Goal: Task Accomplishment & Management: Manage account settings

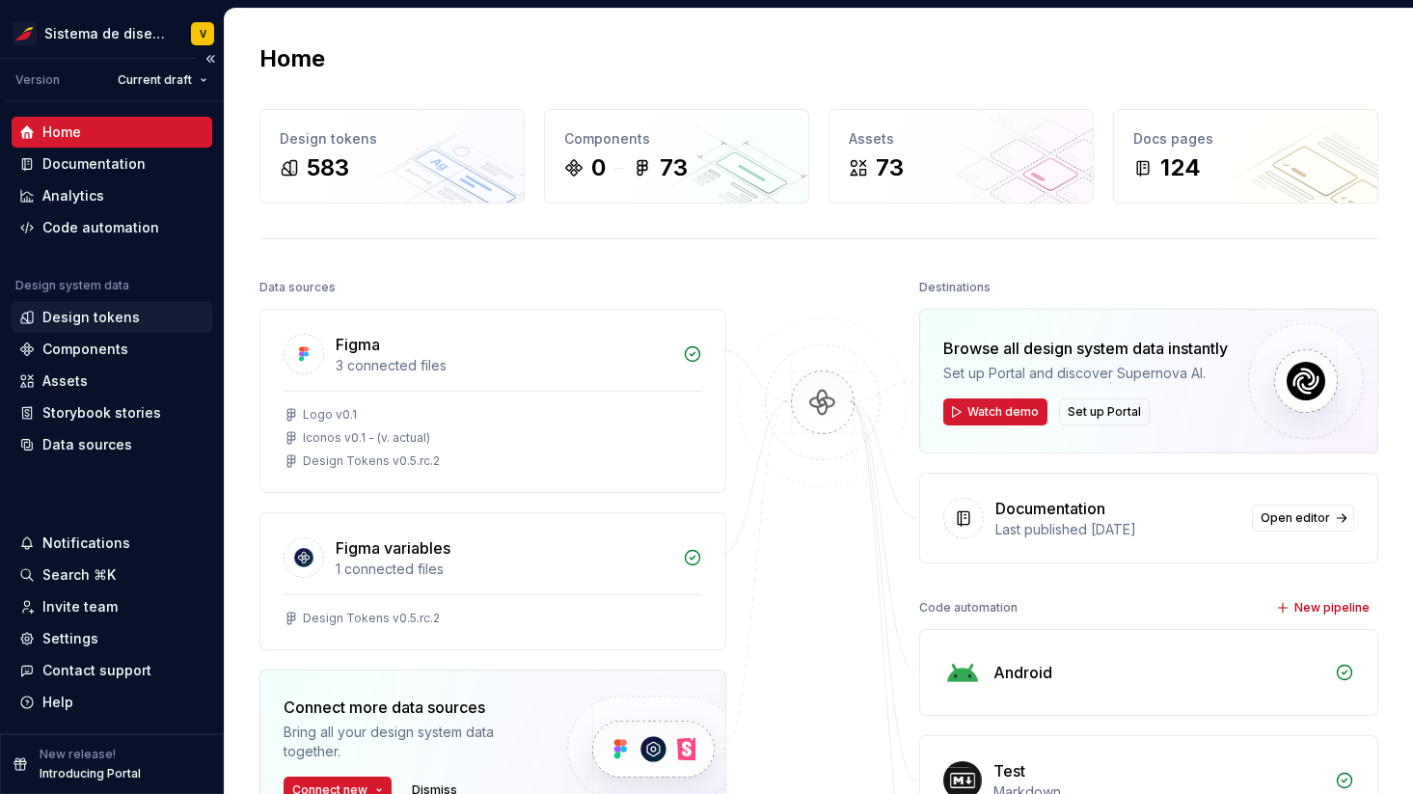
click at [83, 312] on div "Design tokens" at bounding box center [90, 317] width 97 height 19
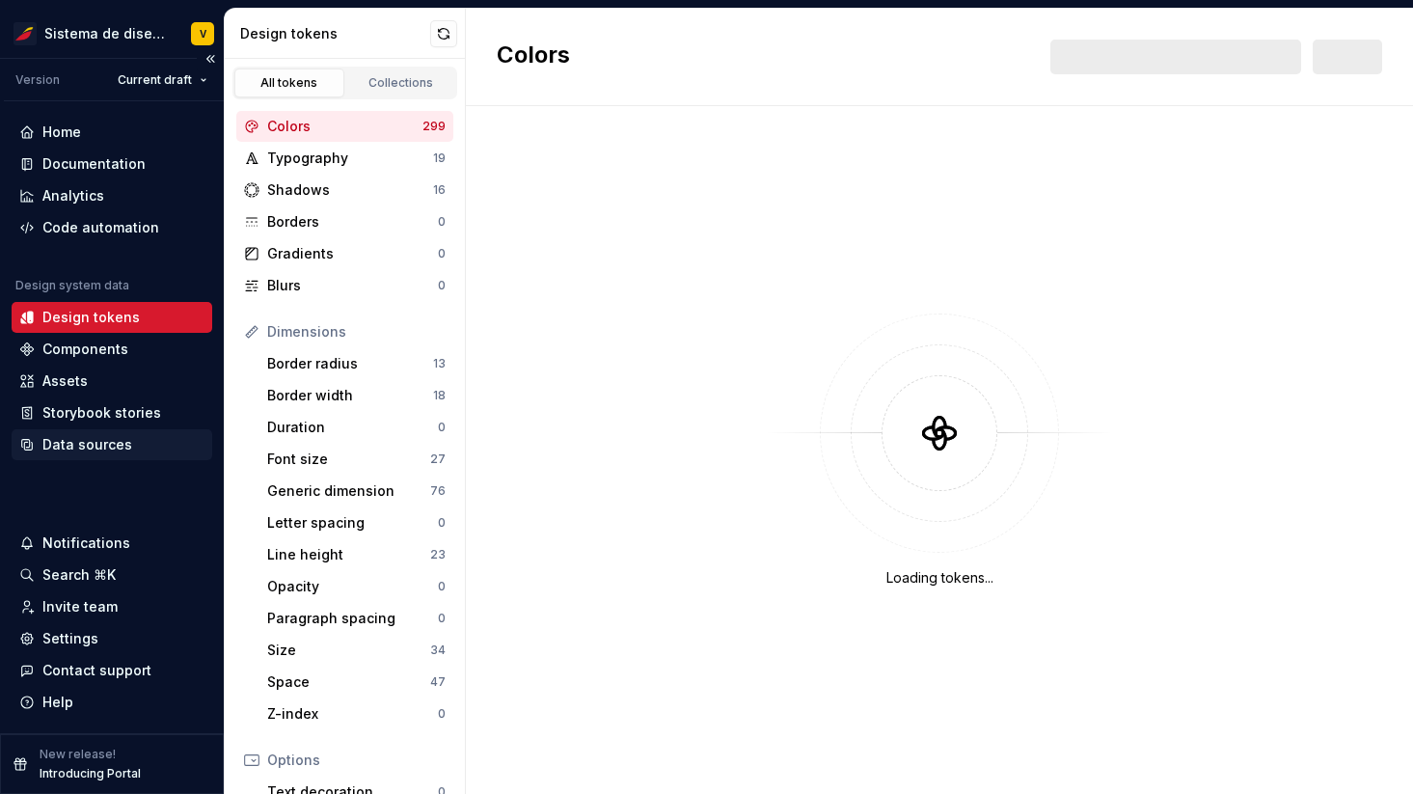
click at [69, 438] on div "Data sources" at bounding box center [87, 444] width 90 height 19
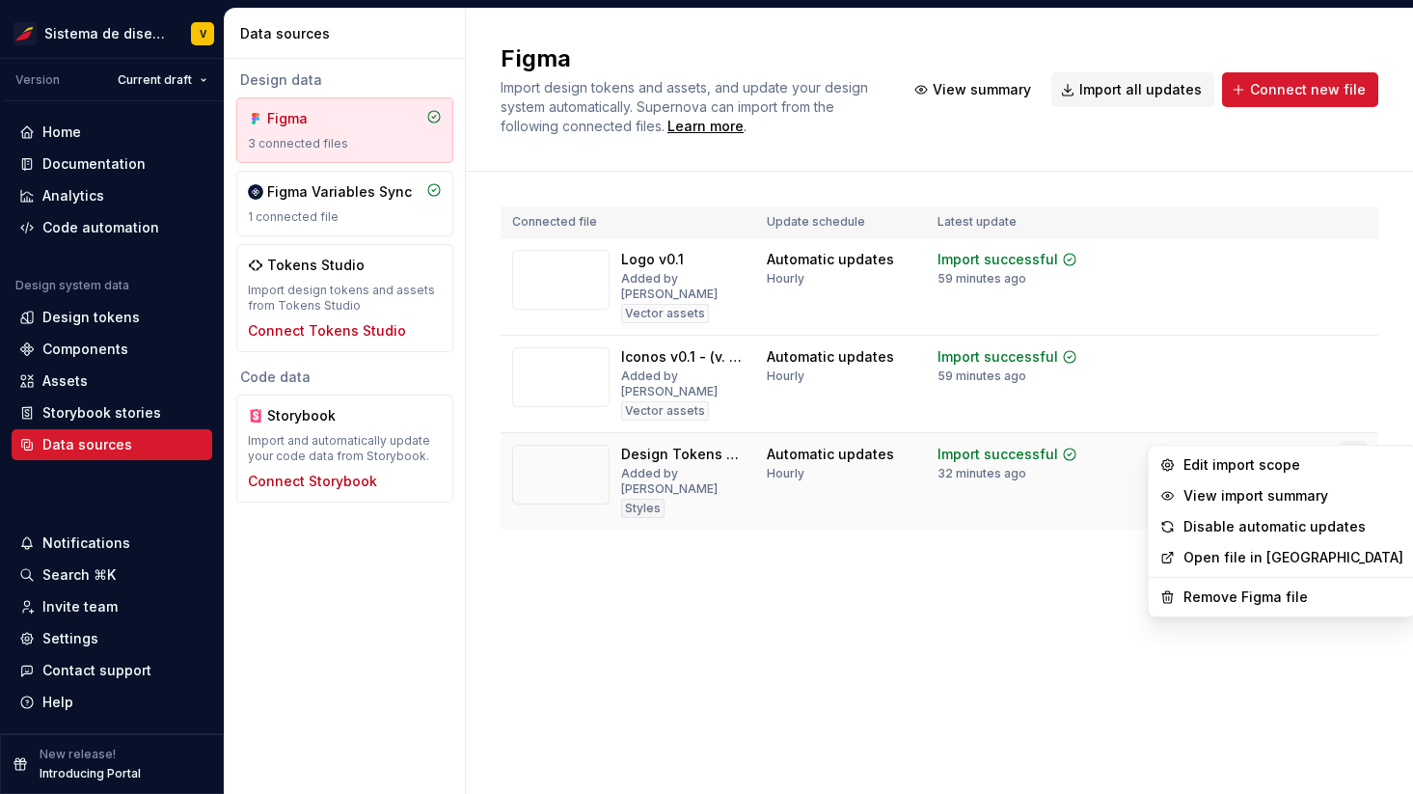
click at [1350, 425] on html "Sistema de diseño Iberia V Version Current draft Home Documentation Analytics C…" at bounding box center [706, 397] width 1413 height 794
click at [1193, 598] on div "Remove Figma file" at bounding box center [1294, 597] width 220 height 19
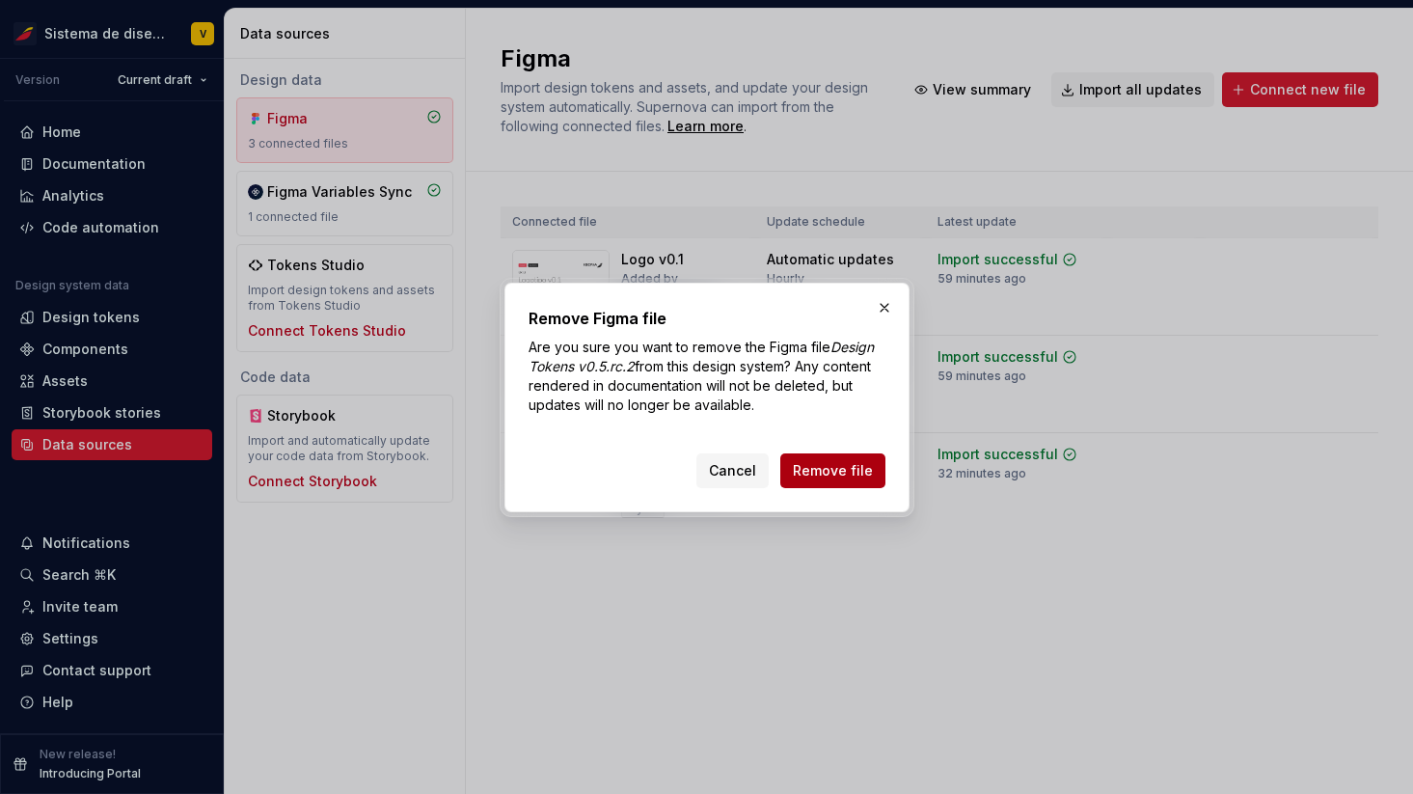
click at [837, 471] on span "Remove file" at bounding box center [833, 470] width 80 height 19
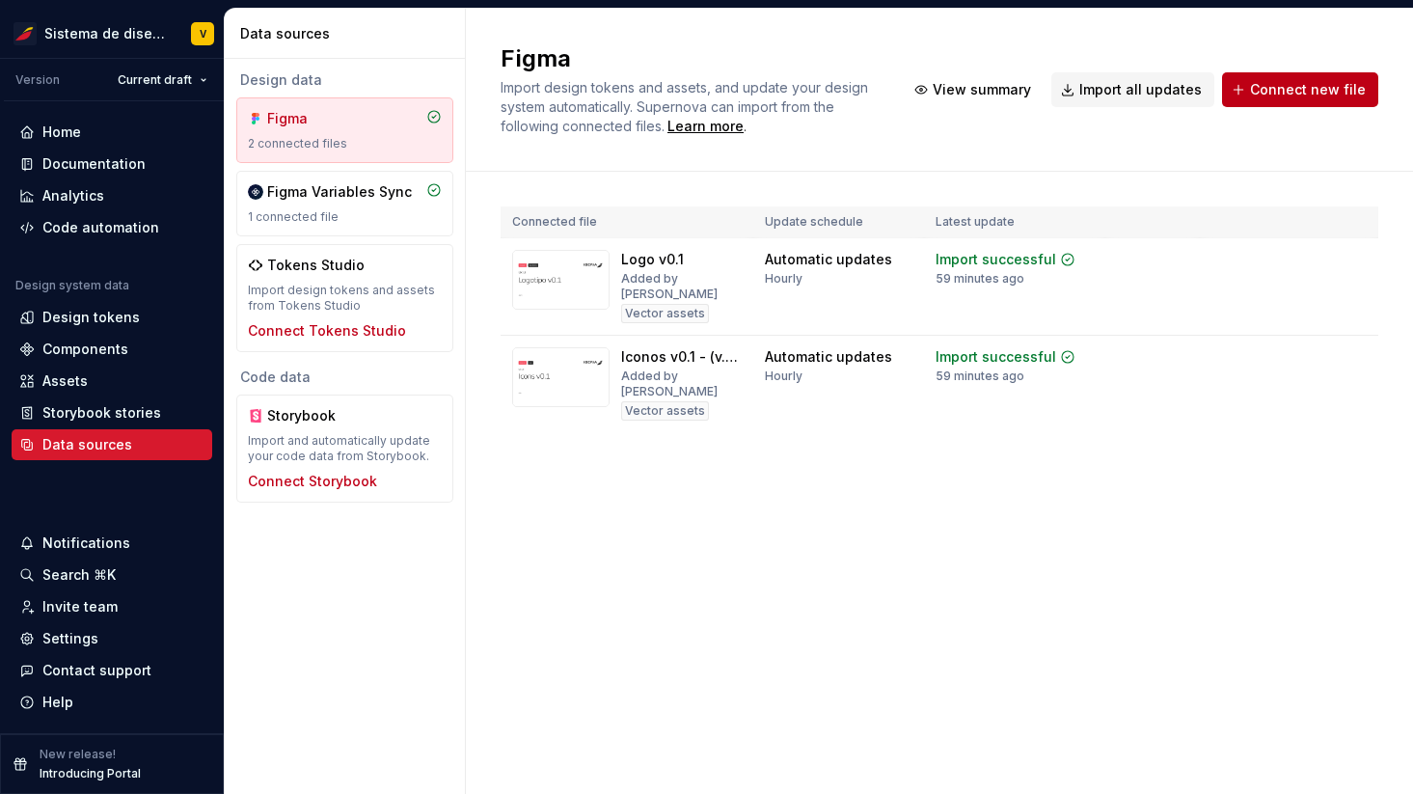
click at [1306, 85] on span "Connect new file" at bounding box center [1308, 89] width 116 height 19
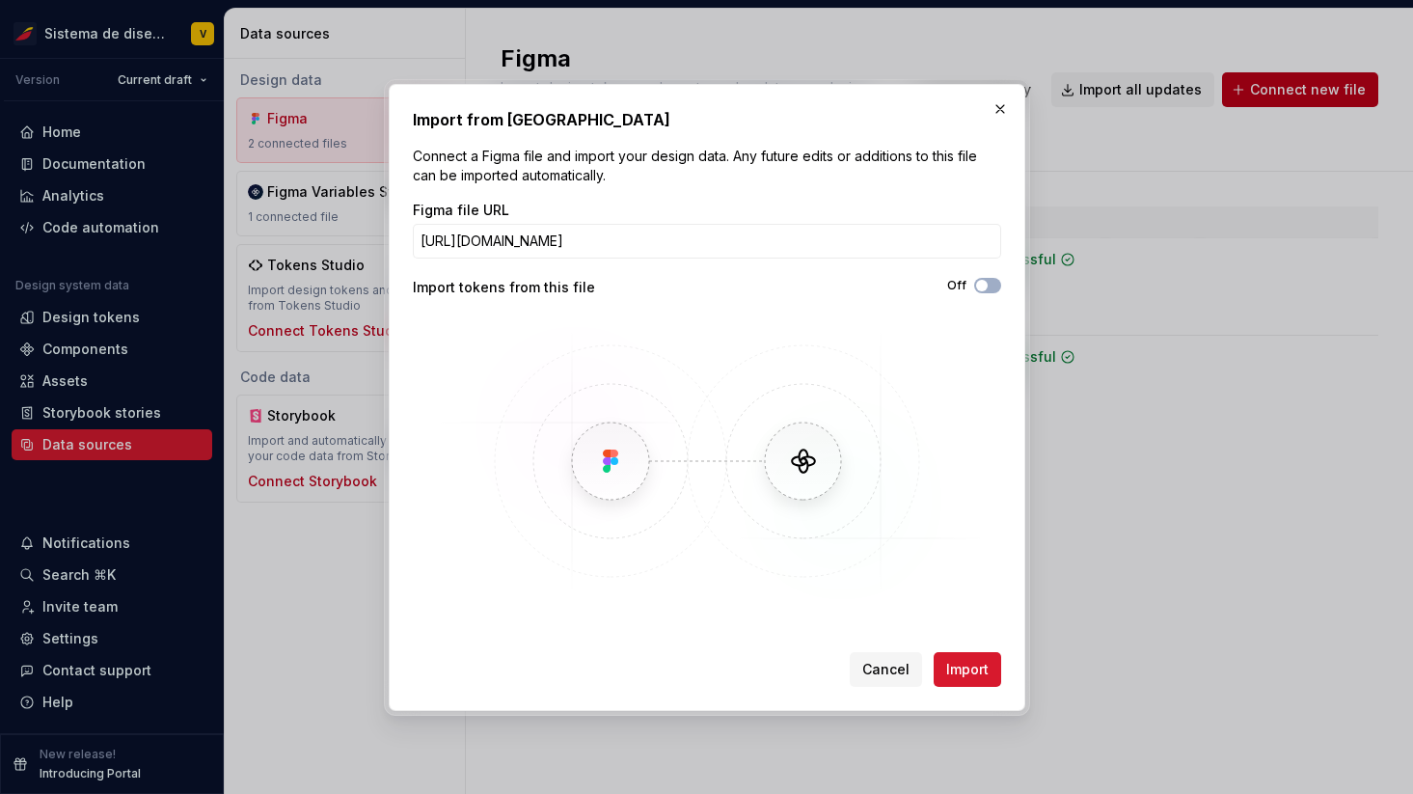
scroll to position [0, 304]
type input "[URL][DOMAIN_NAME]"
click at [976, 669] on span "Import" at bounding box center [967, 669] width 42 height 19
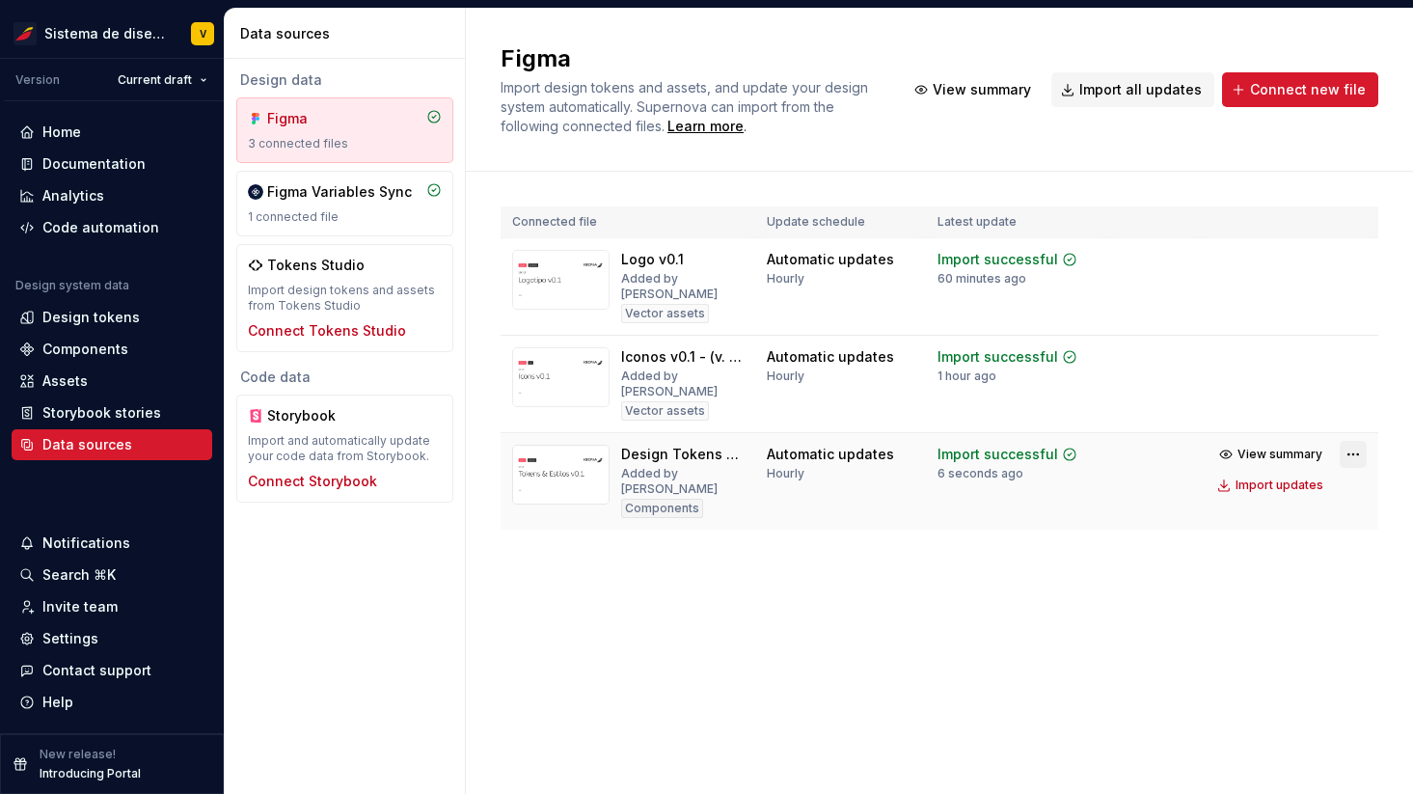
click at [1356, 425] on html "Sistema de diseño Iberia V Version Current draft Home Documentation Analytics C…" at bounding box center [706, 397] width 1413 height 794
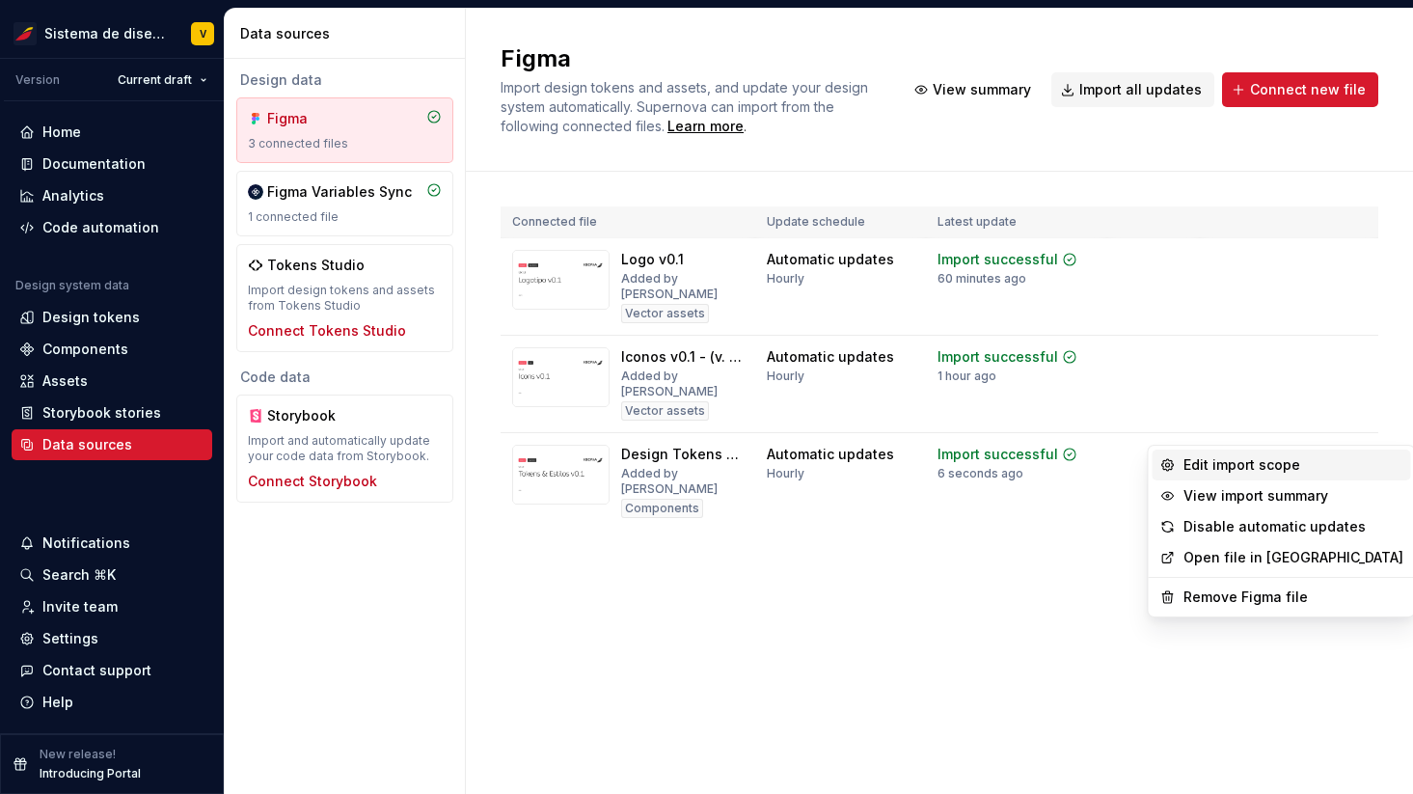
click at [1204, 465] on div "Edit import scope" at bounding box center [1294, 464] width 220 height 19
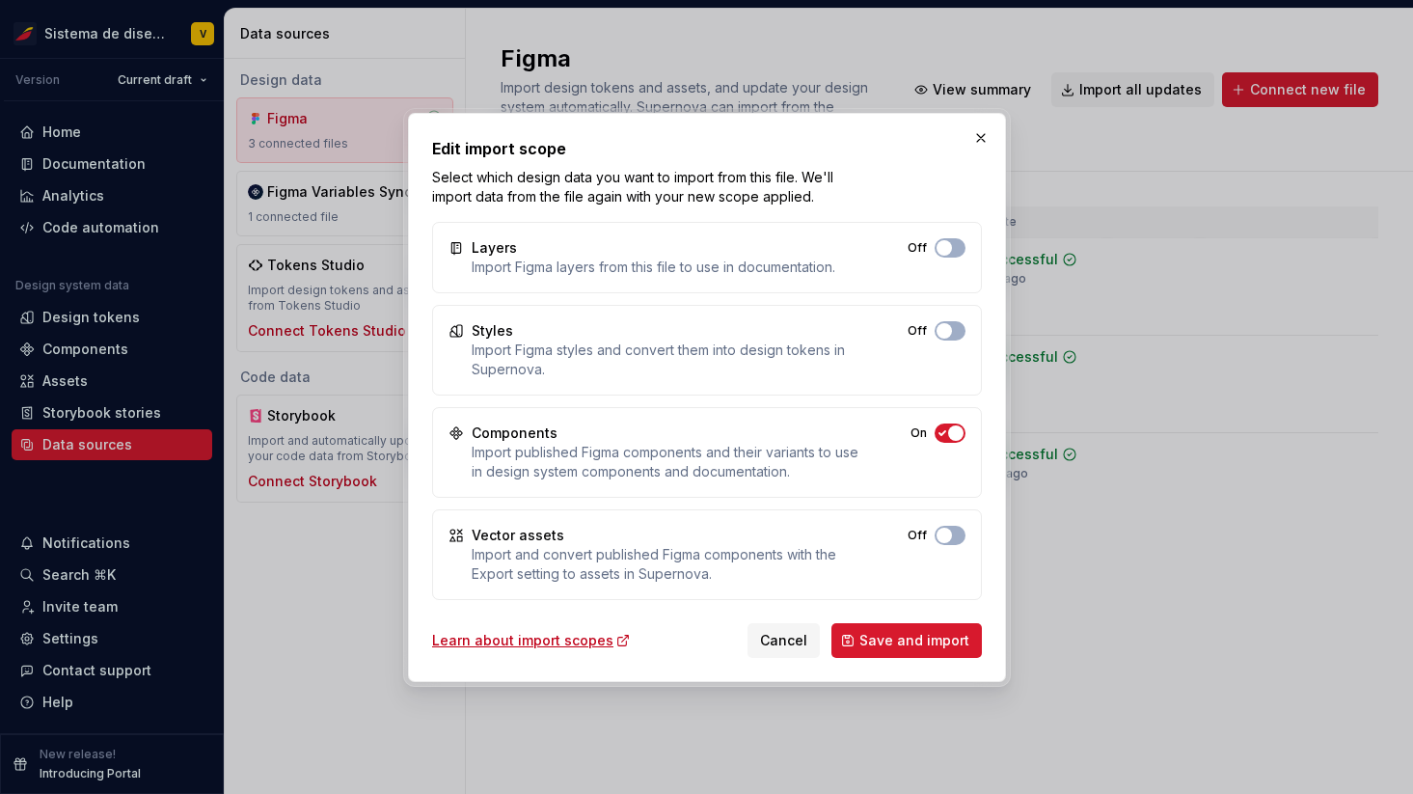
click at [943, 427] on icon "button" at bounding box center [942, 433] width 15 height 12
click at [955, 332] on button "Off" at bounding box center [950, 330] width 31 height 19
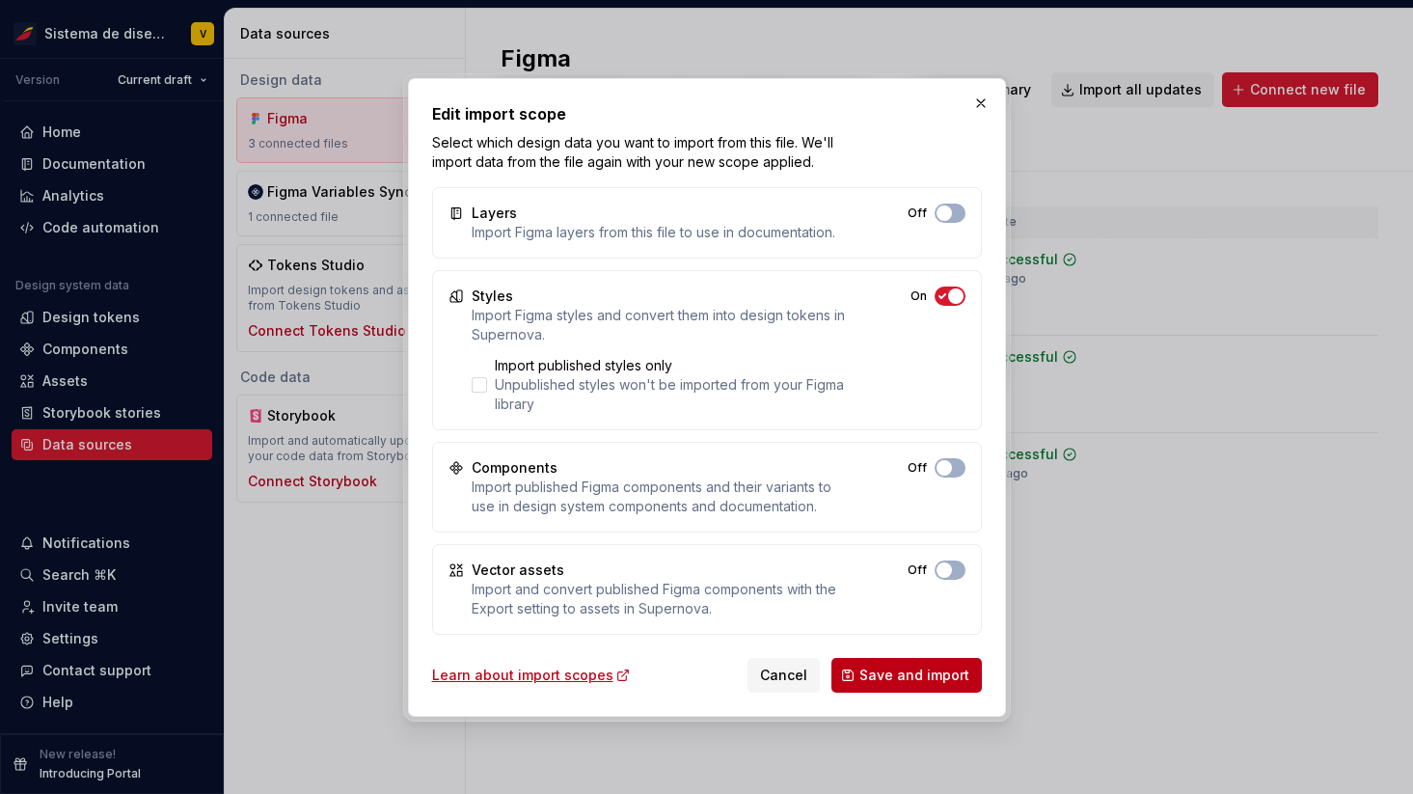
click at [891, 674] on span "Save and import" at bounding box center [915, 675] width 110 height 19
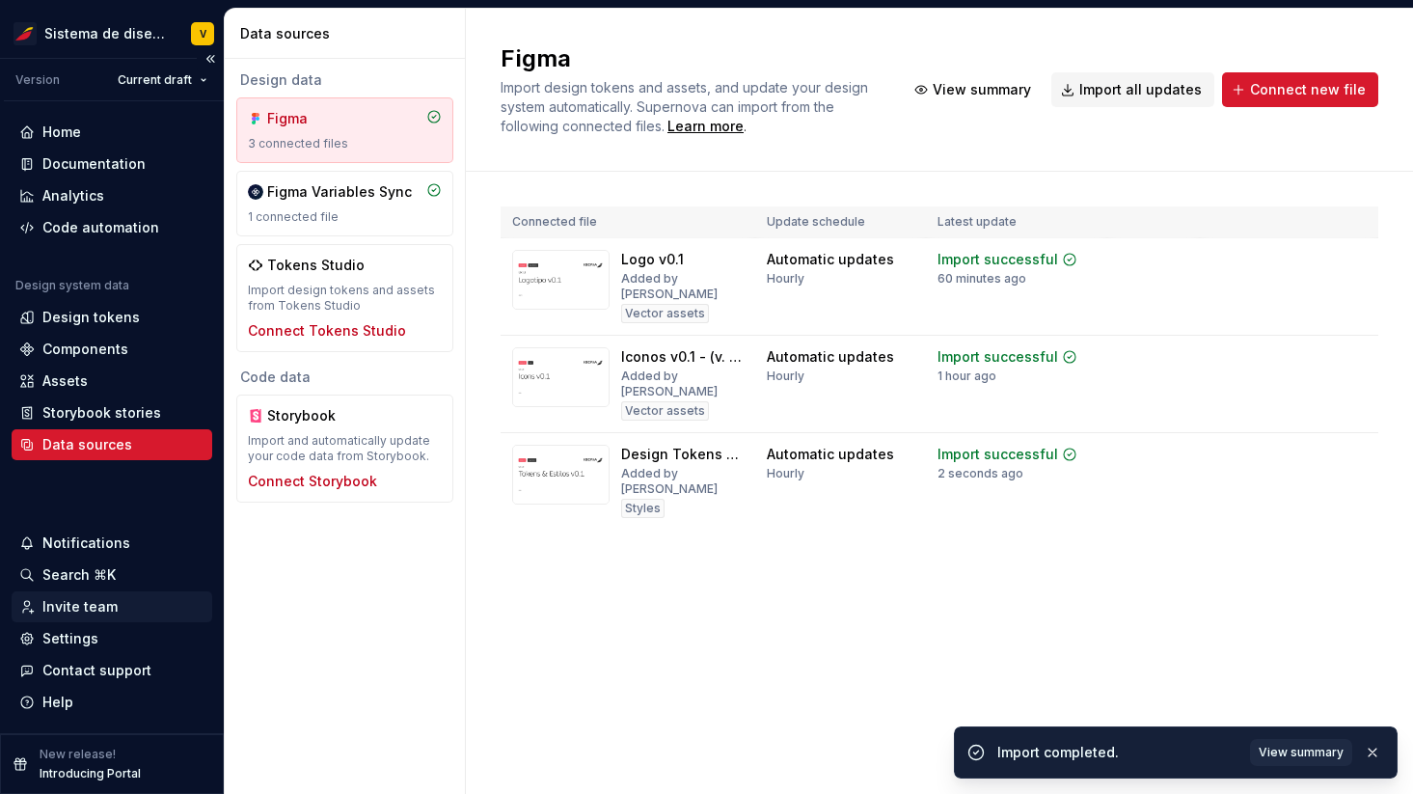
click at [63, 605] on div "Invite team" at bounding box center [79, 606] width 75 height 19
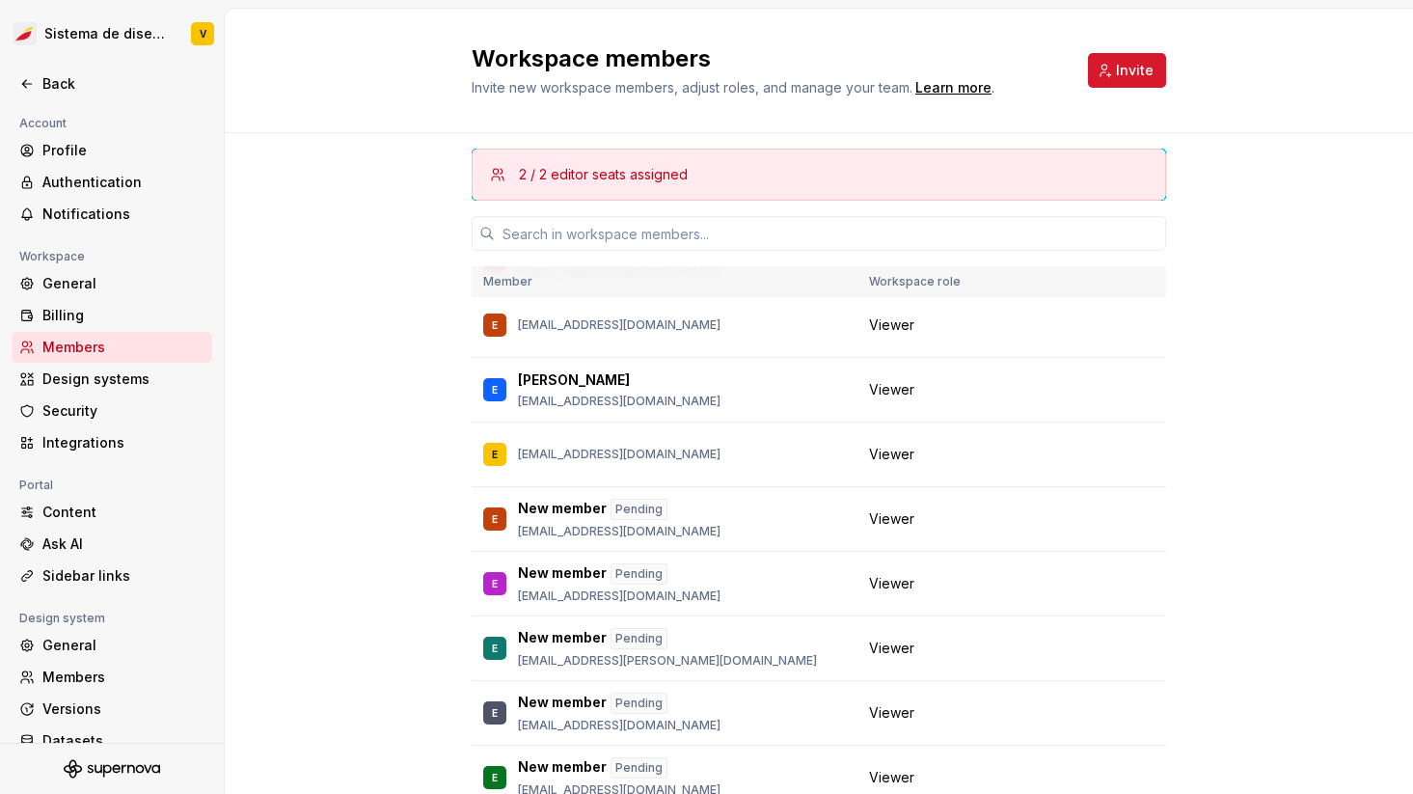
scroll to position [594, 0]
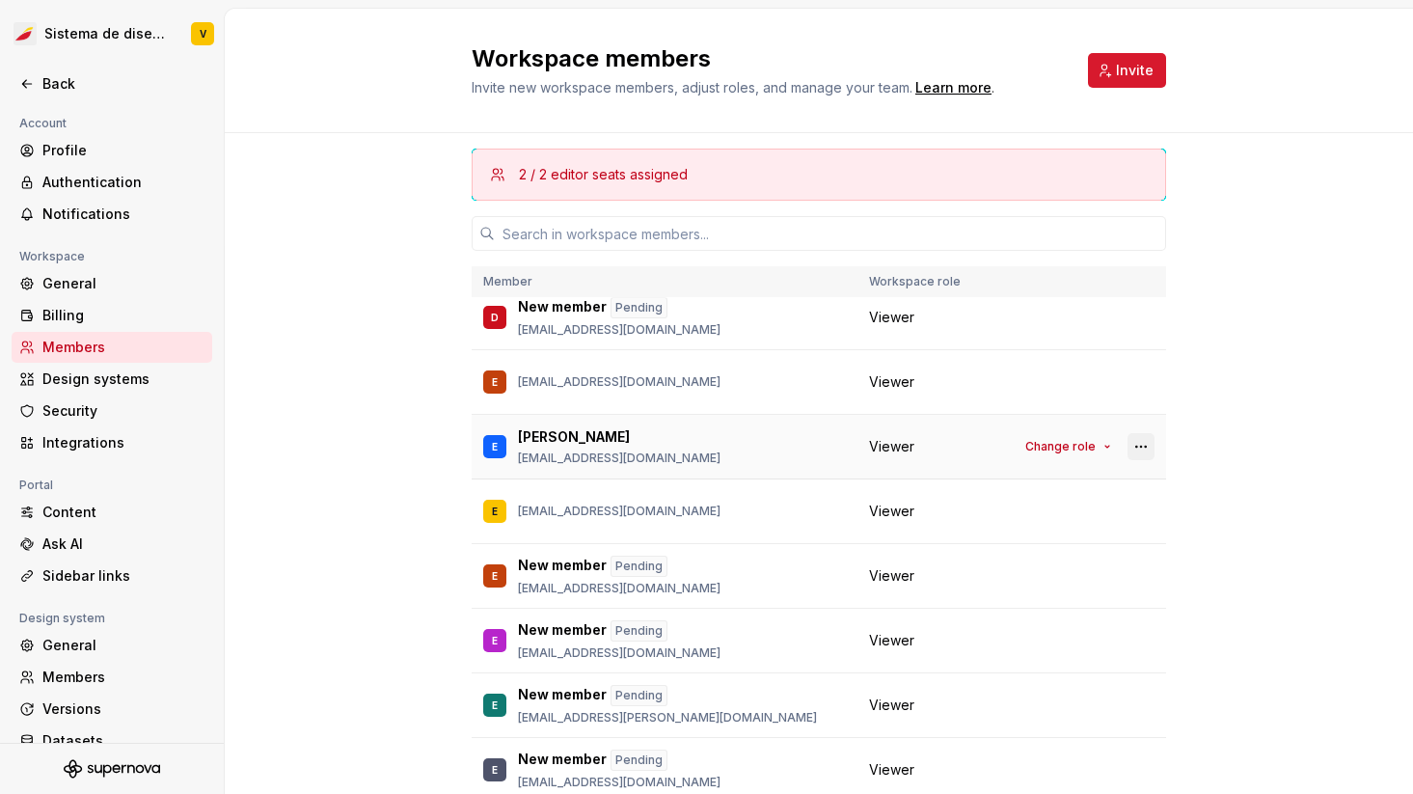
click at [1138, 445] on button "button" at bounding box center [1141, 446] width 27 height 27
click at [442, 433] on div "2 / 2 editor seats assigned Member Workspace role V Vani [EMAIL_ADDRESS][DOMAIN…" at bounding box center [819, 525] width 1189 height 785
click at [1078, 448] on span "Change role" at bounding box center [1061, 446] width 70 height 15
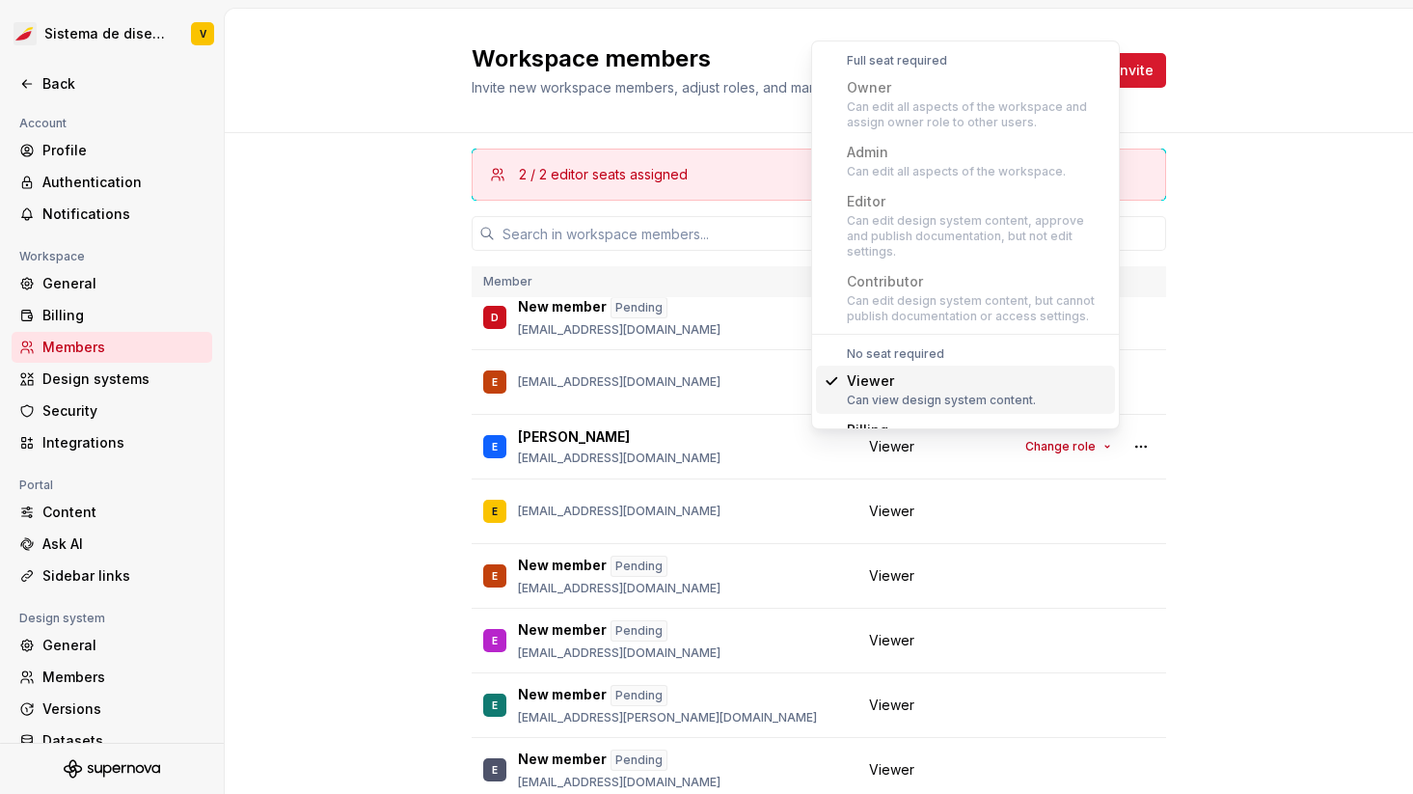
scroll to position [23, 0]
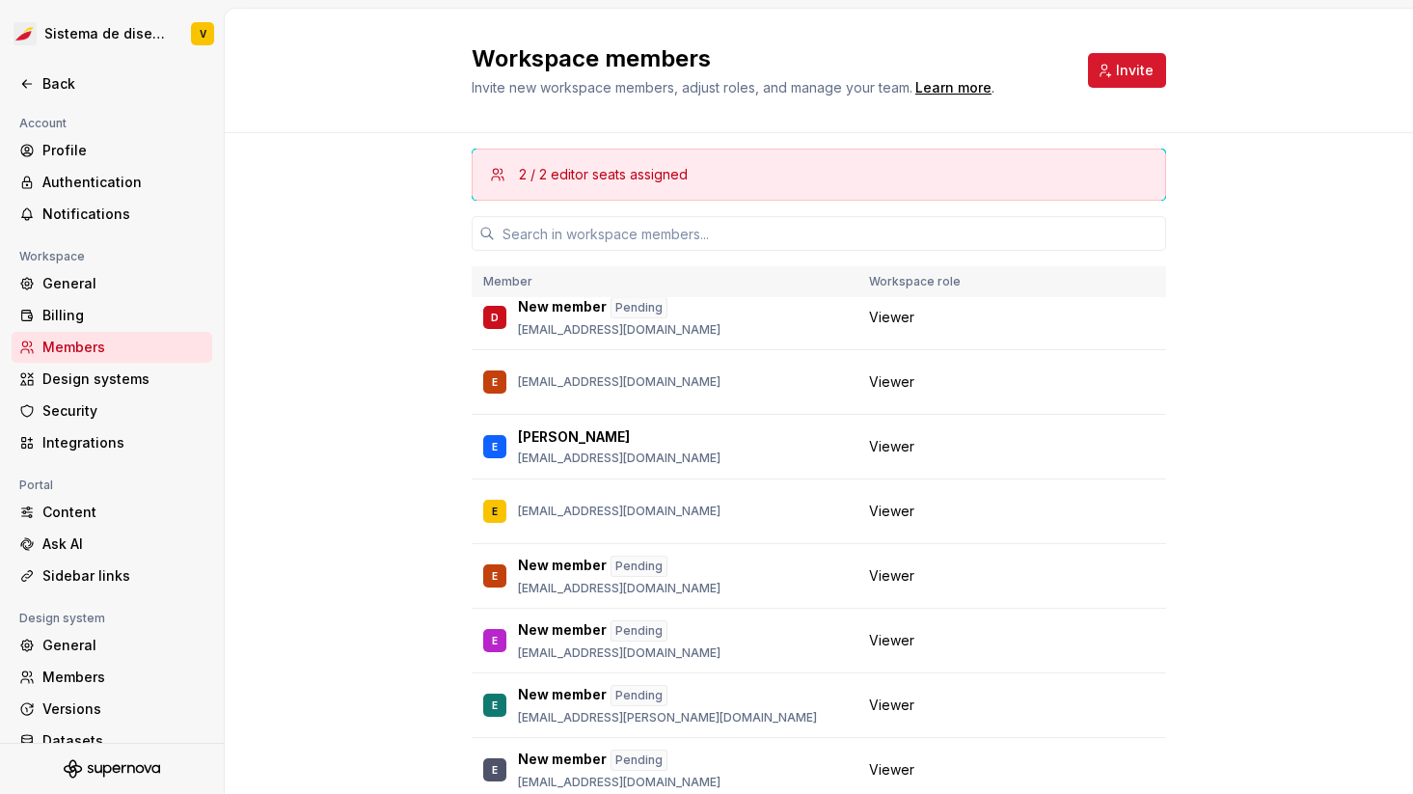
click at [1281, 260] on div "2 / 2 editor seats assigned Member Workspace role V Vani [EMAIL_ADDRESS][DOMAIN…" at bounding box center [819, 525] width 1189 height 785
click at [1090, 444] on span "Change role" at bounding box center [1061, 446] width 70 height 15
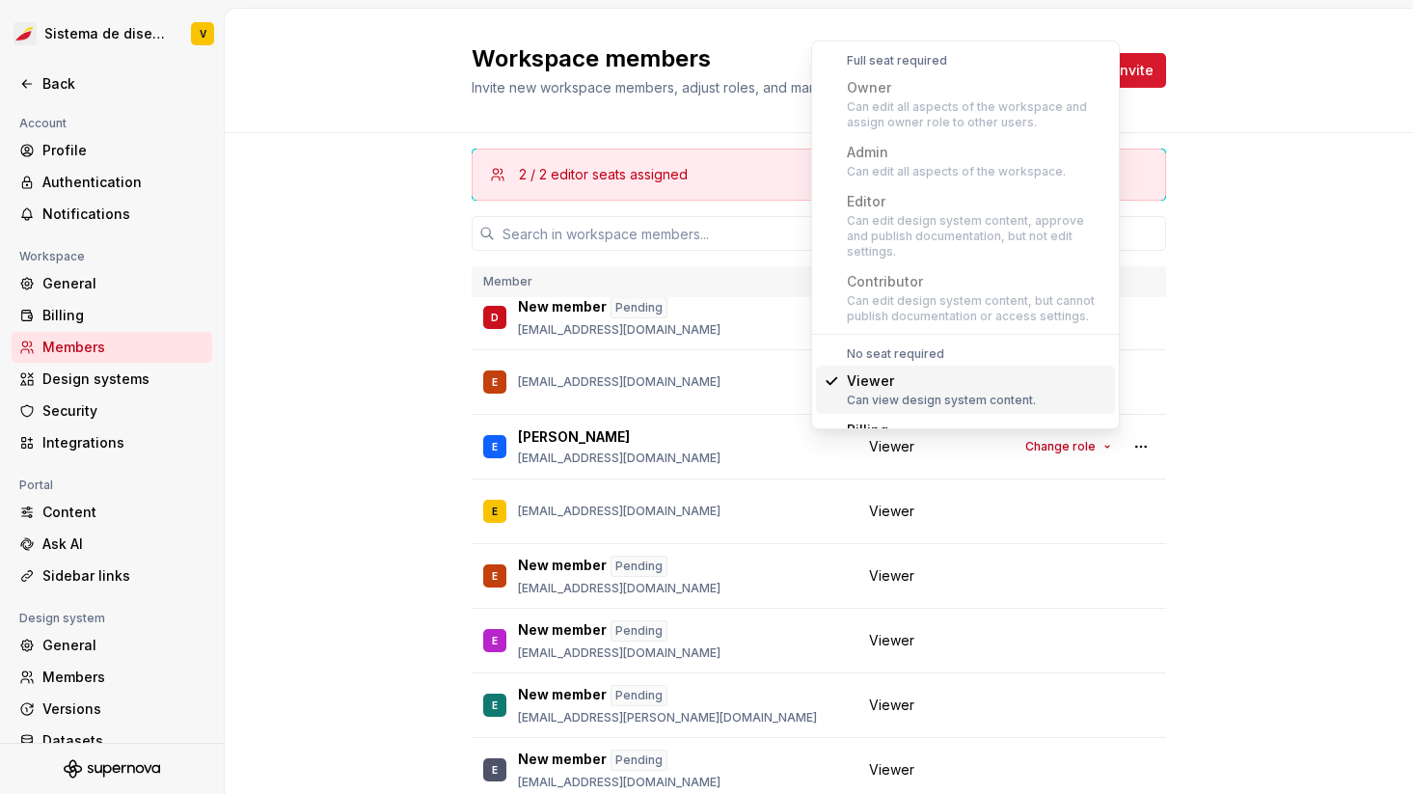
click at [927, 371] on div "Viewer" at bounding box center [941, 380] width 189 height 19
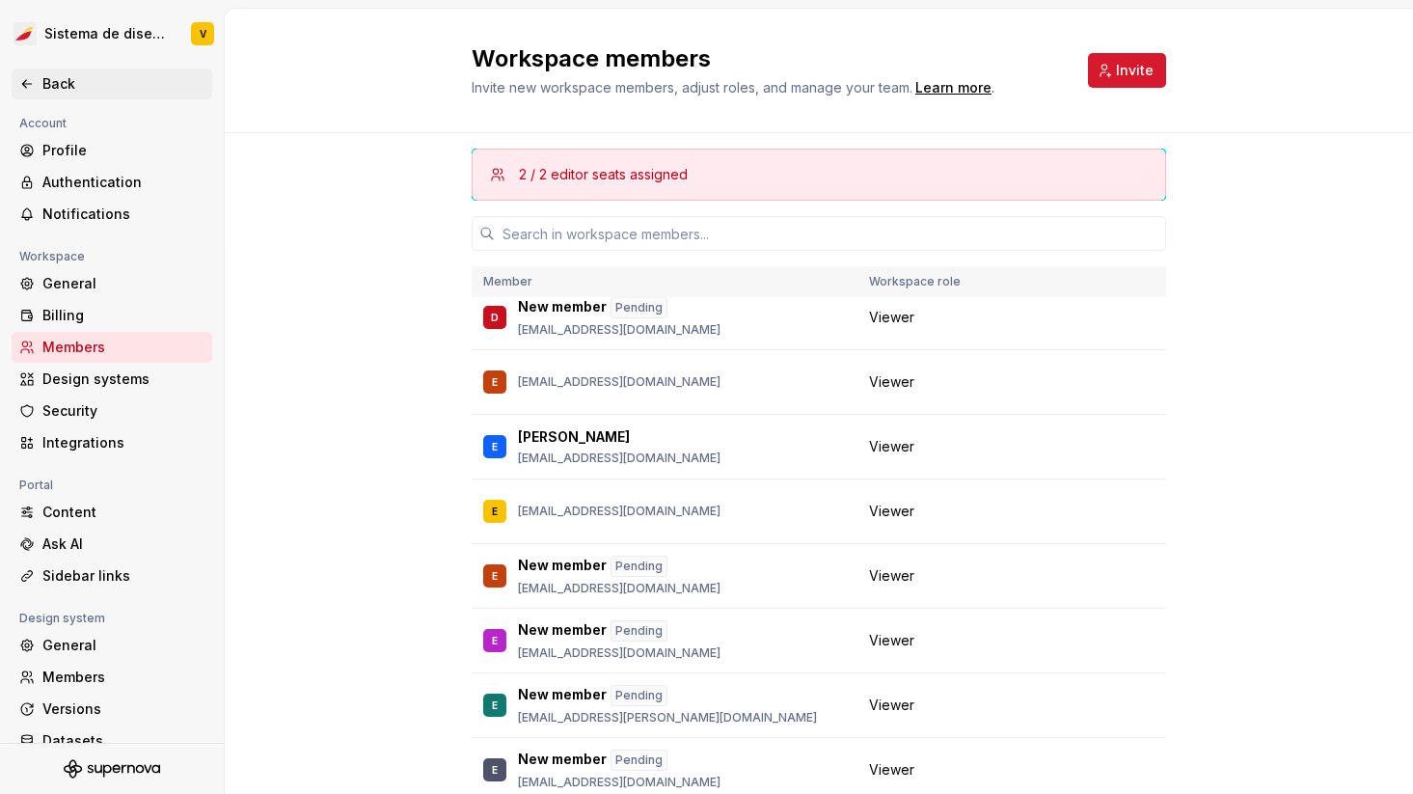
click at [30, 89] on icon at bounding box center [26, 83] width 15 height 15
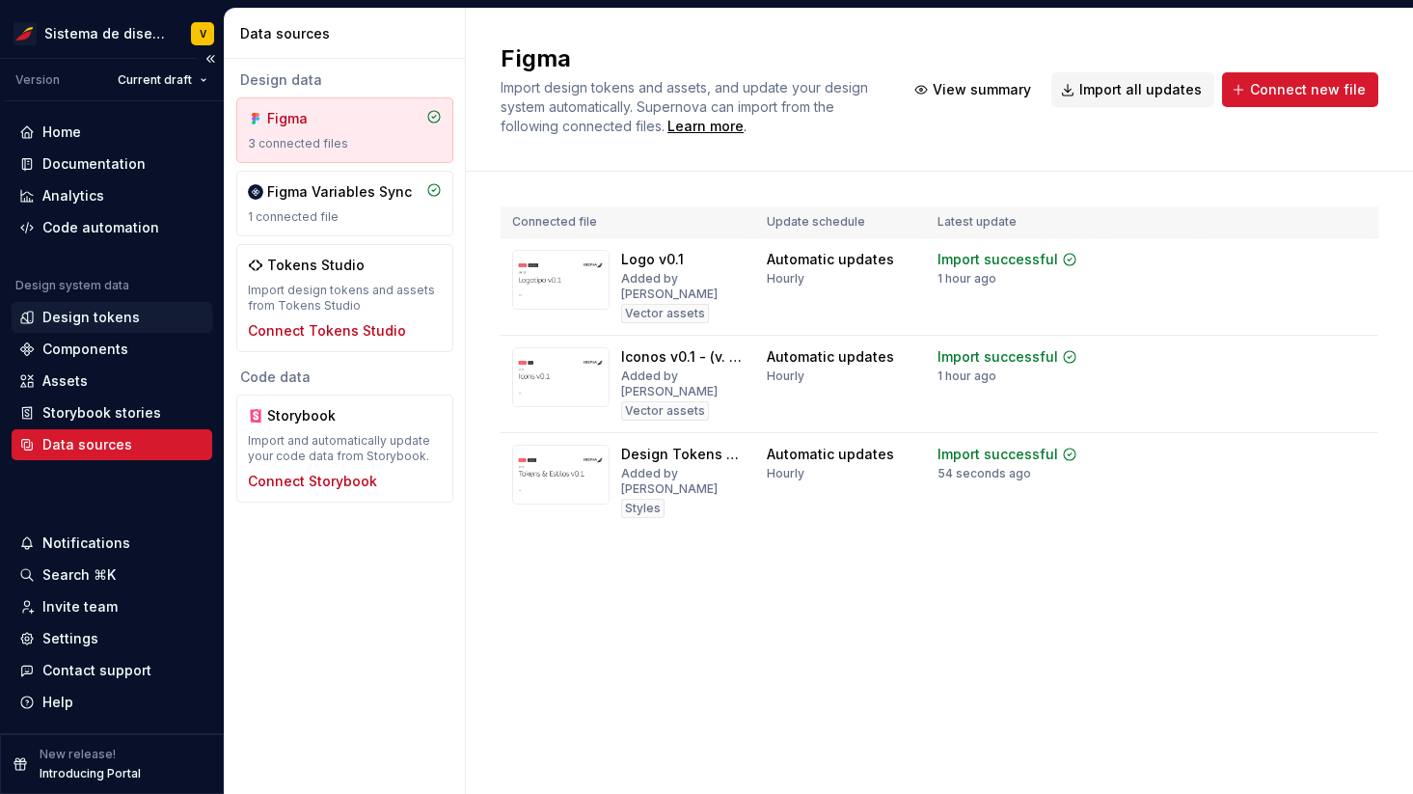
click at [63, 316] on div "Design tokens" at bounding box center [90, 317] width 97 height 19
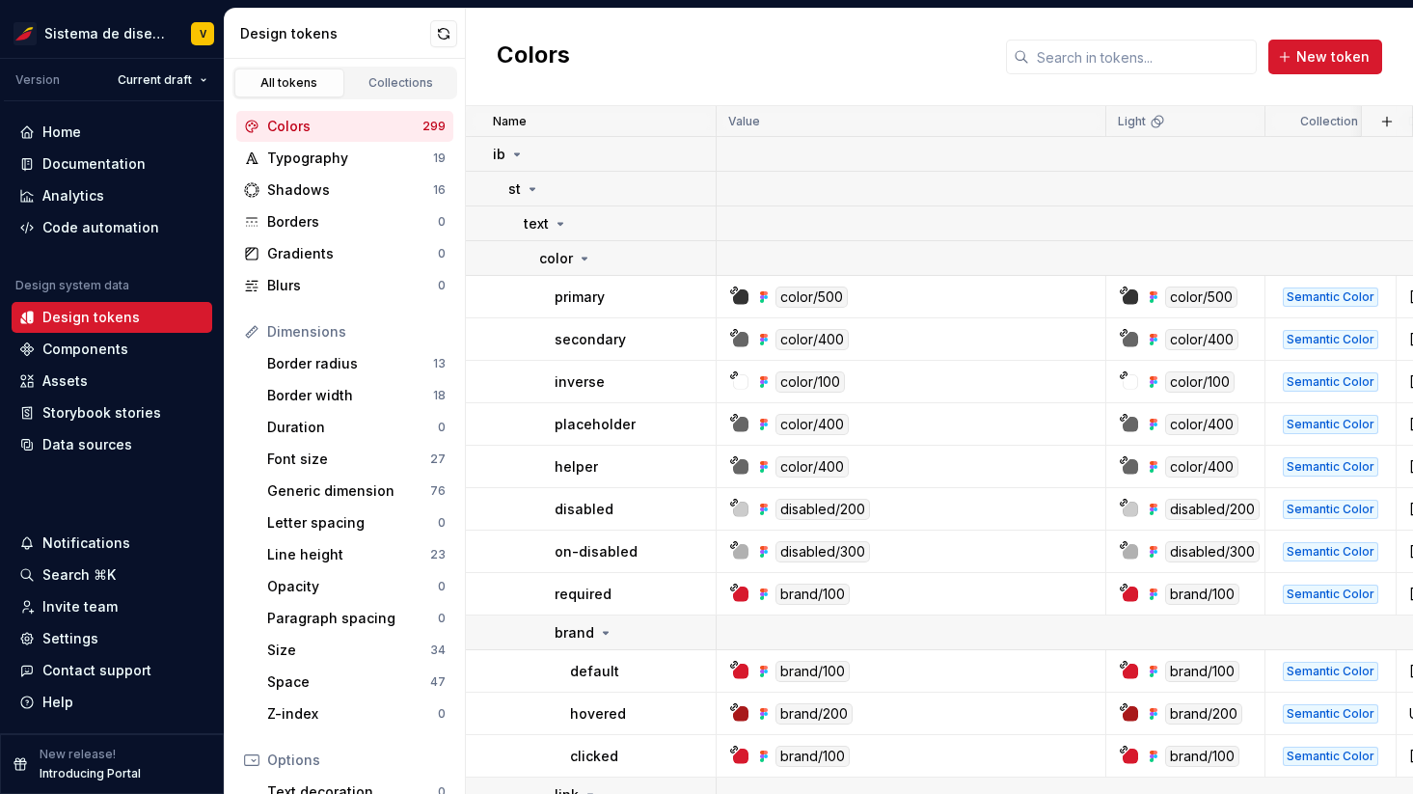
click at [317, 127] on div "Colors" at bounding box center [344, 126] width 155 height 19
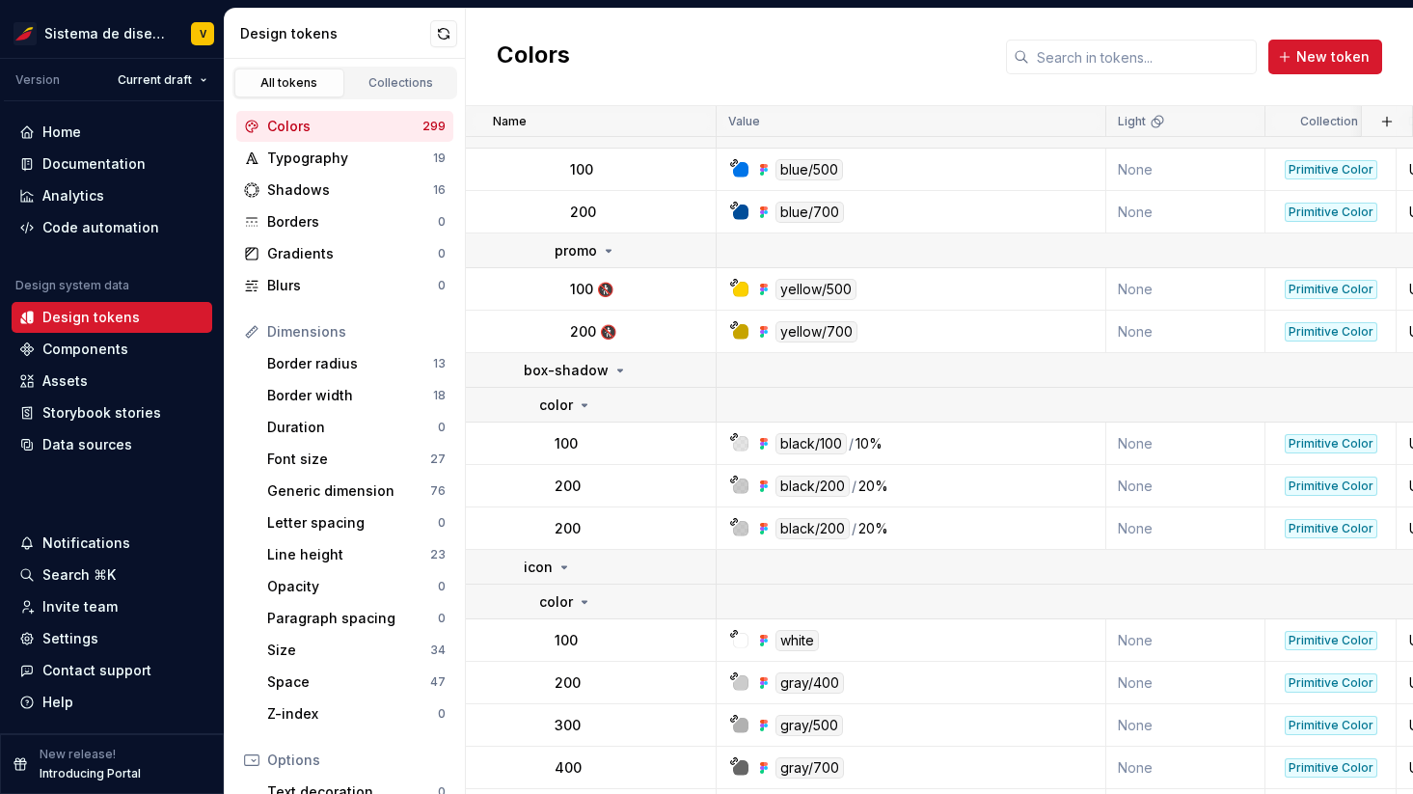
scroll to position [15667, 0]
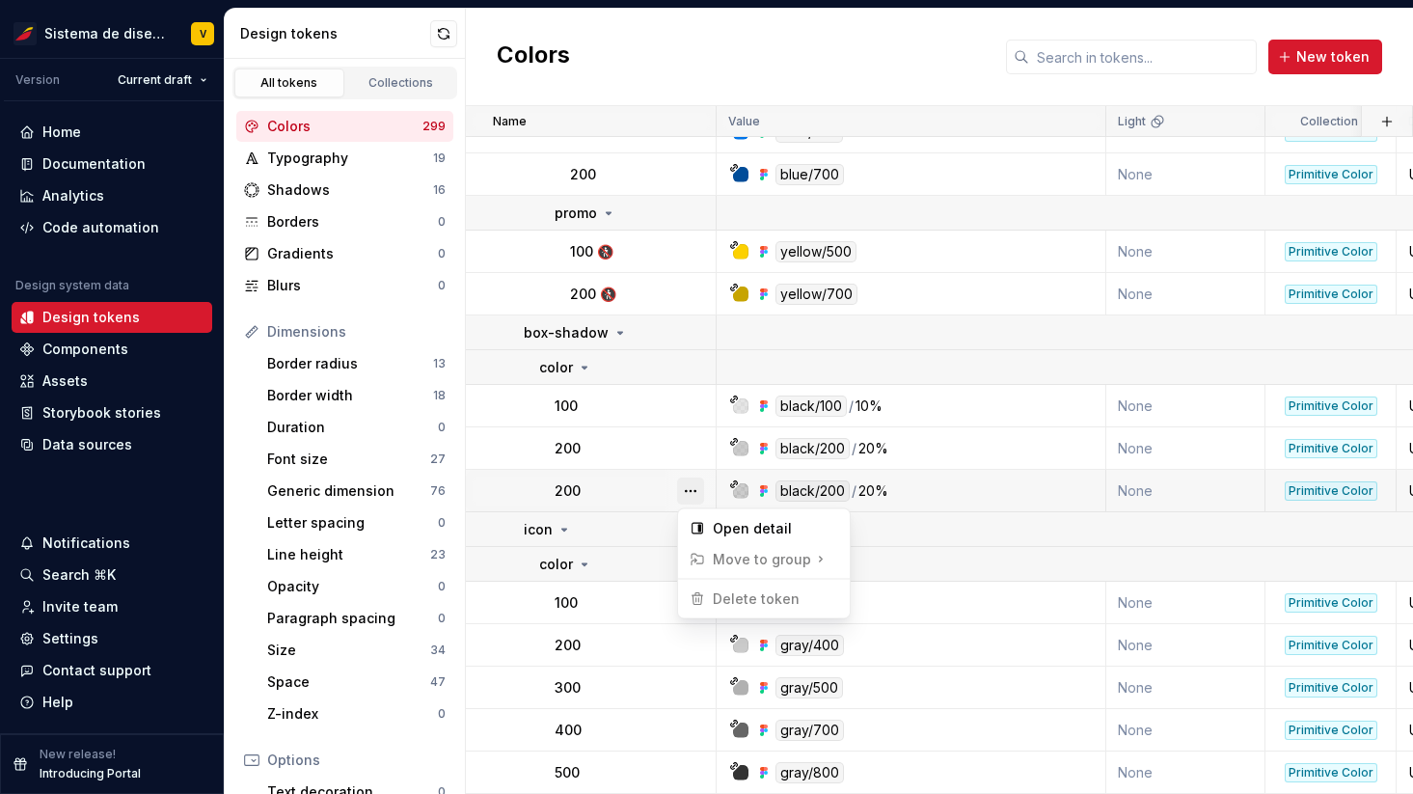
click at [690, 492] on button "button" at bounding box center [690, 491] width 27 height 27
click at [627, 496] on html "Sistema de diseño Iberia V Version Current draft Home Documentation Analytics C…" at bounding box center [706, 397] width 1413 height 794
click at [1041, 491] on div "black/200 / 20%" at bounding box center [916, 490] width 375 height 21
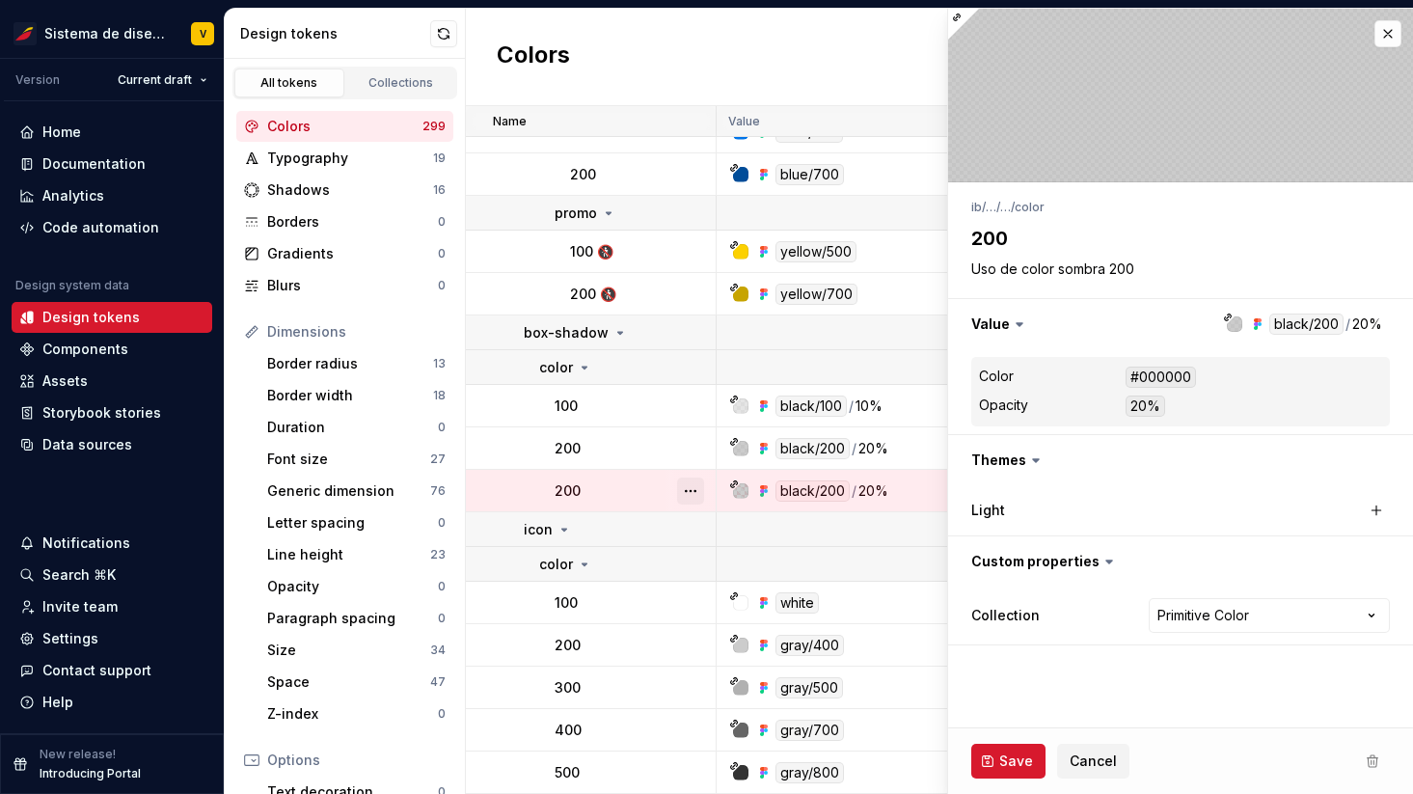
click at [696, 487] on button "button" at bounding box center [690, 491] width 27 height 27
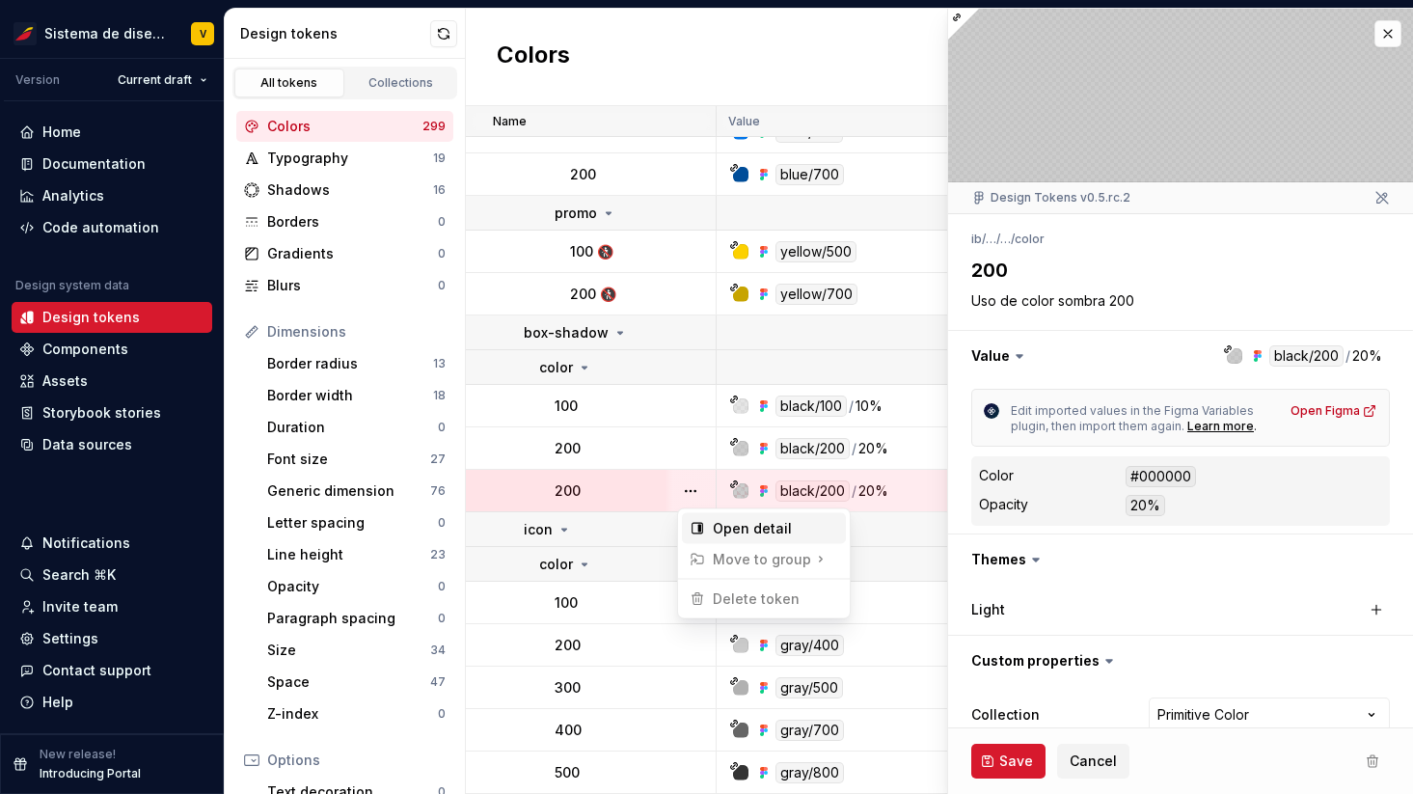
click at [734, 524] on div "Open detail" at bounding box center [775, 528] width 125 height 19
click at [633, 440] on div "200" at bounding box center [635, 448] width 160 height 19
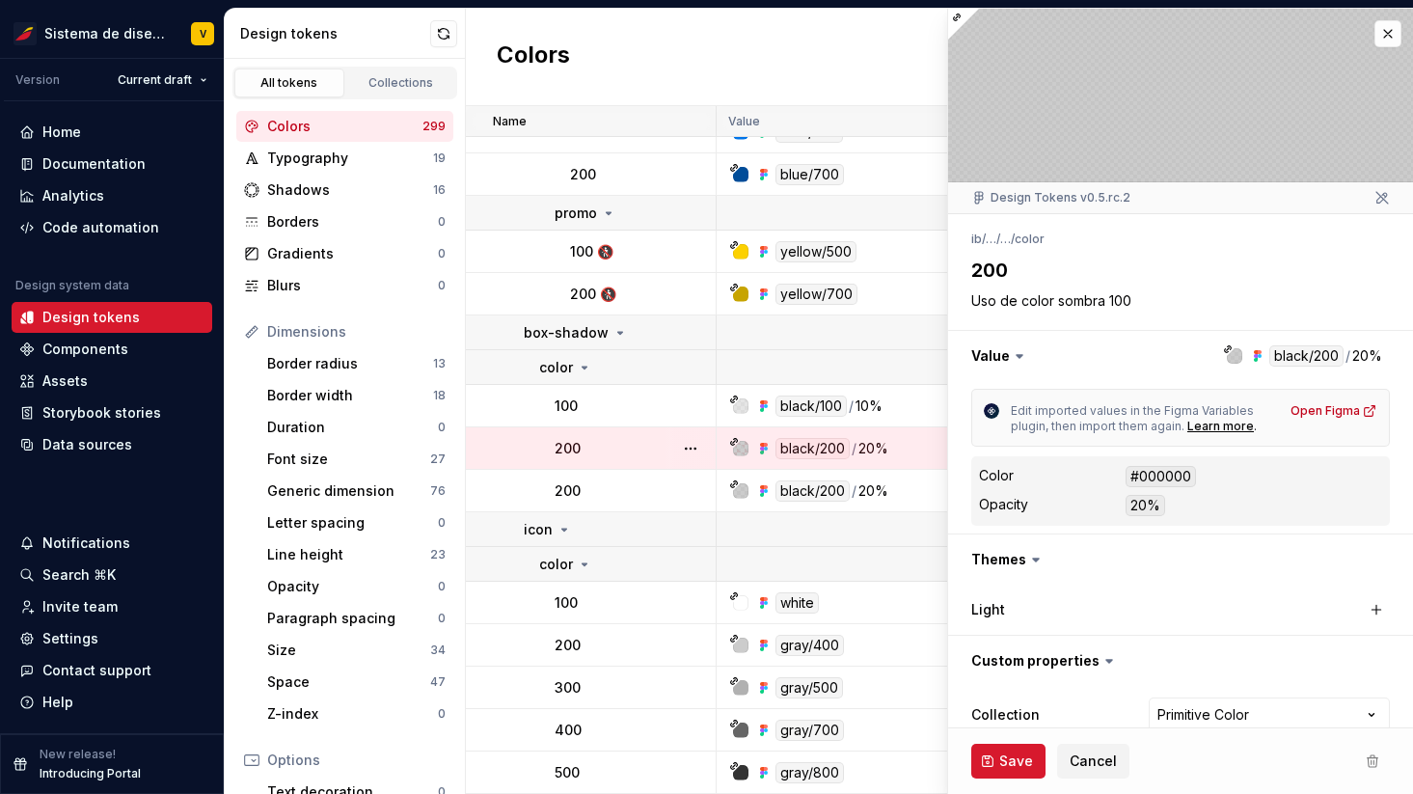
click at [696, 445] on button "button" at bounding box center [690, 448] width 27 height 27
click at [744, 482] on div "Open detail" at bounding box center [775, 486] width 125 height 19
drag, startPoint x: 1108, startPoint y: 301, endPoint x: 1128, endPoint y: 301, distance: 20.3
click at [1128, 301] on textarea "Uso de color sombra 100" at bounding box center [1177, 301] width 419 height 27
click at [1235, 286] on textarea "200" at bounding box center [1177, 270] width 419 height 35
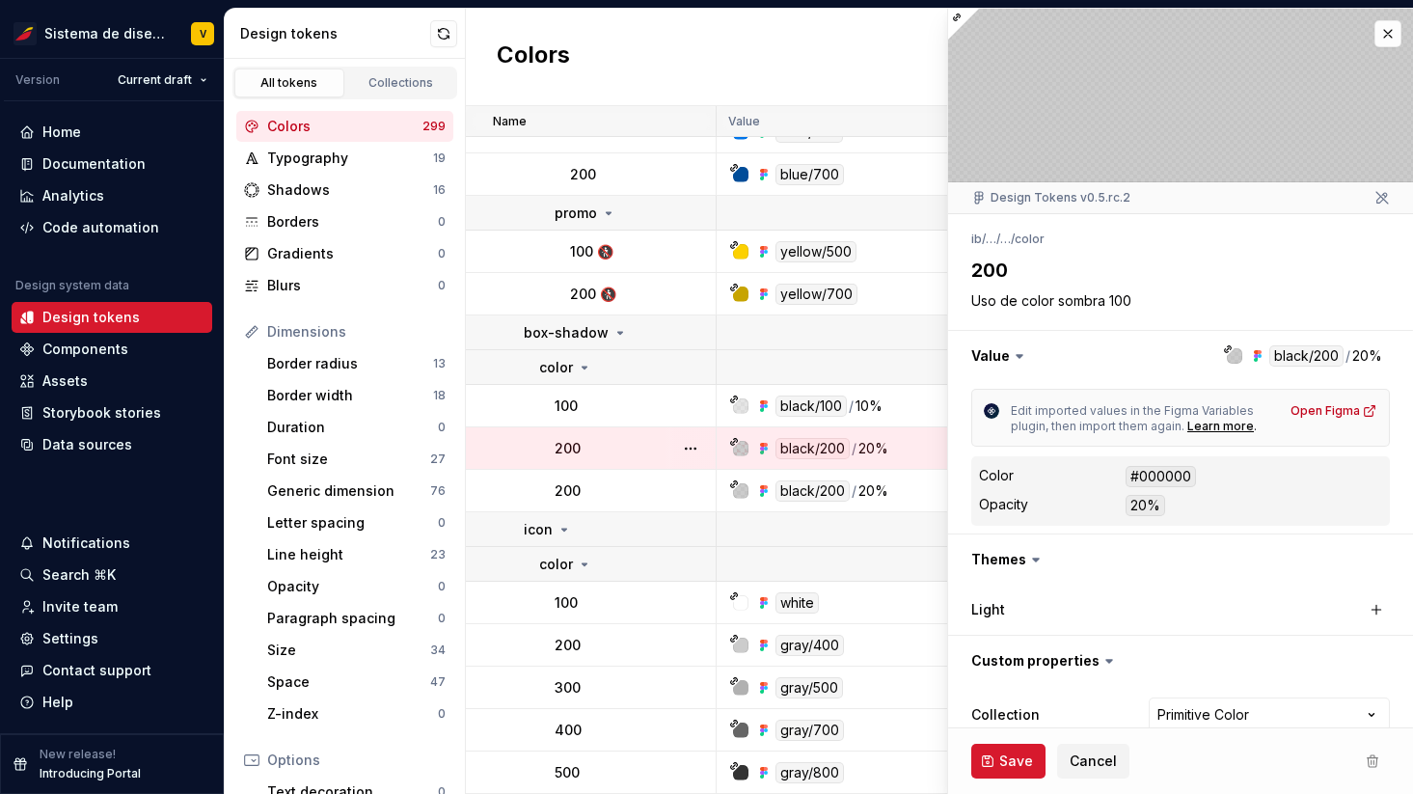
scroll to position [29, 0]
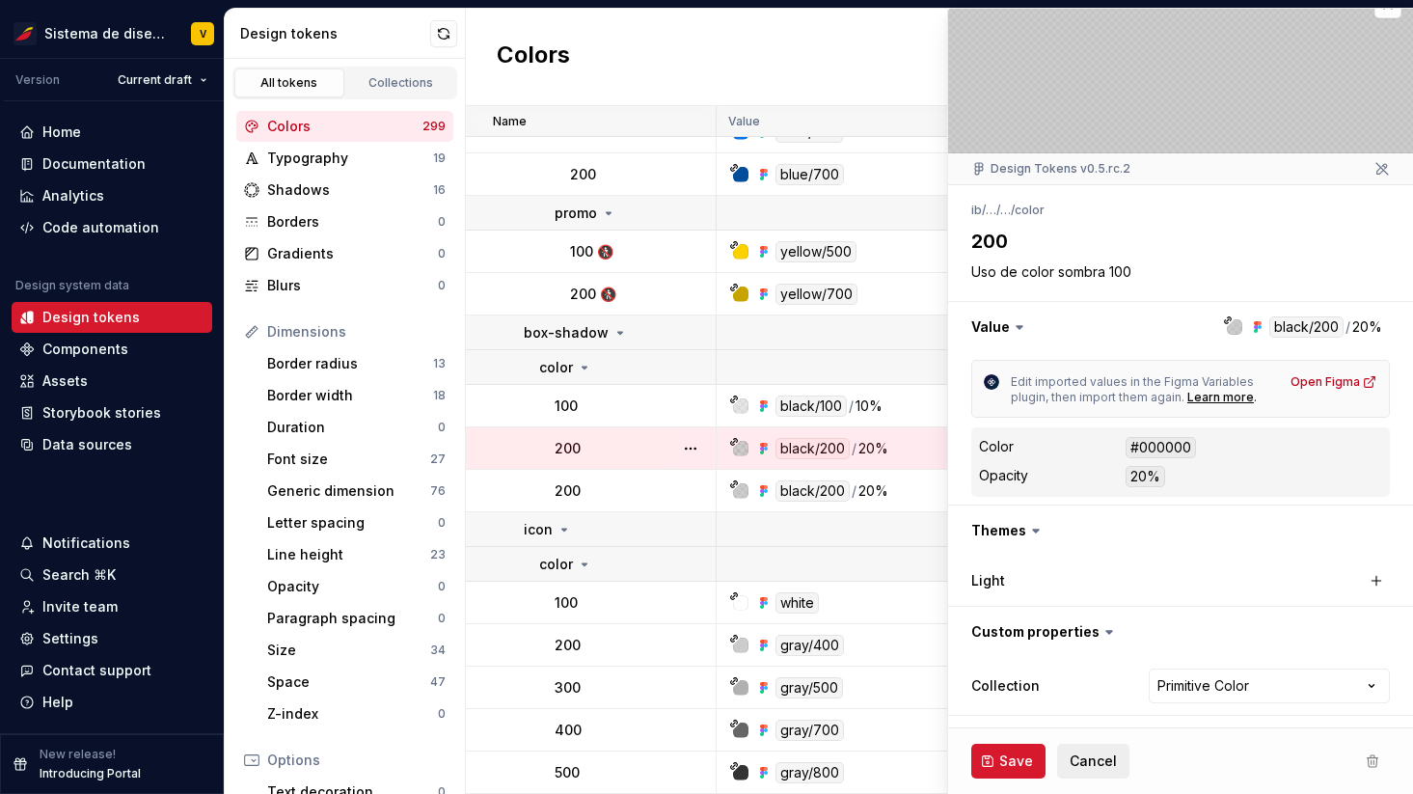
click at [1085, 763] on span "Cancel" at bounding box center [1093, 761] width 47 height 19
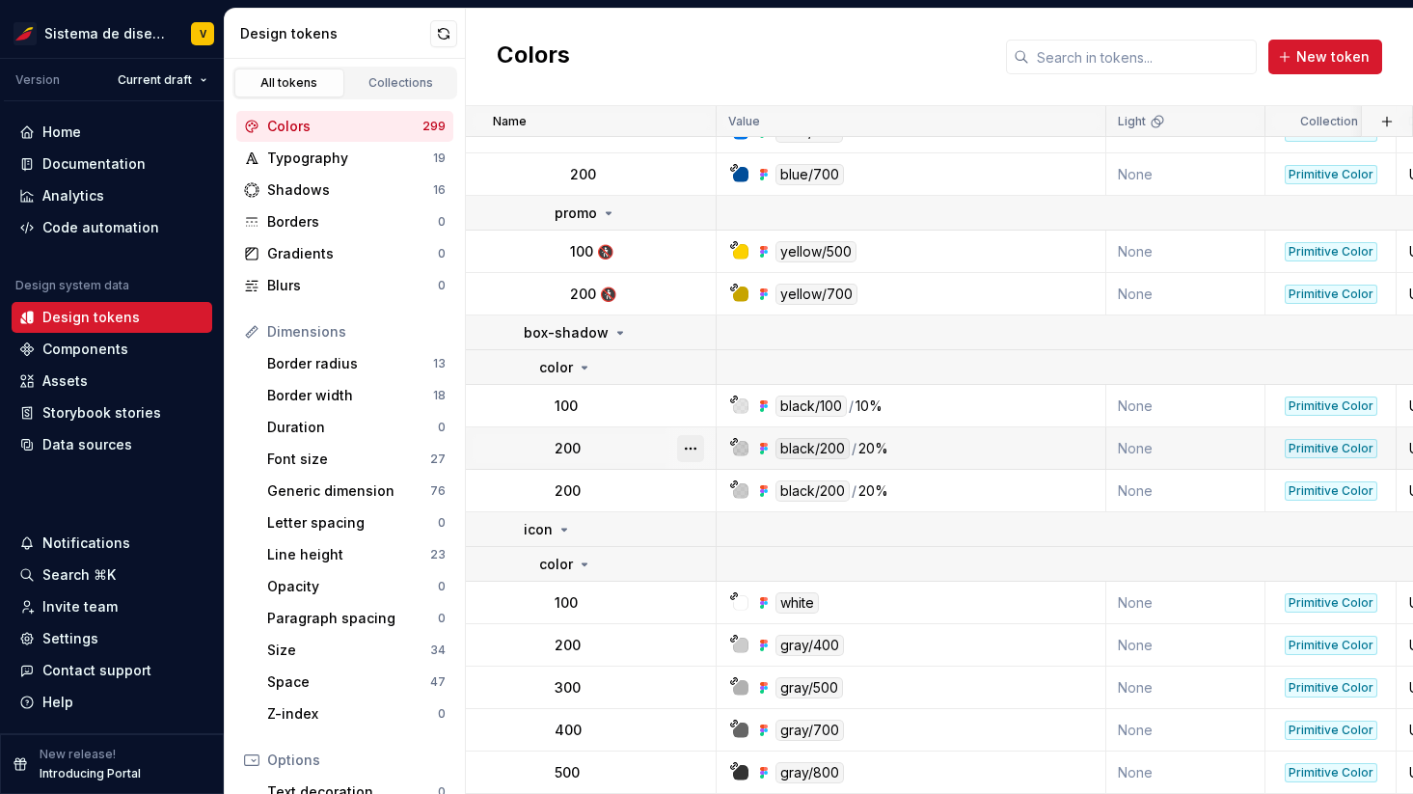
click at [696, 445] on button "button" at bounding box center [690, 448] width 27 height 27
click at [627, 440] on html "Sistema de diseño Iberia V Version Current draft Home Documentation Analytics C…" at bounding box center [706, 397] width 1413 height 794
click at [636, 440] on div "200" at bounding box center [635, 448] width 160 height 19
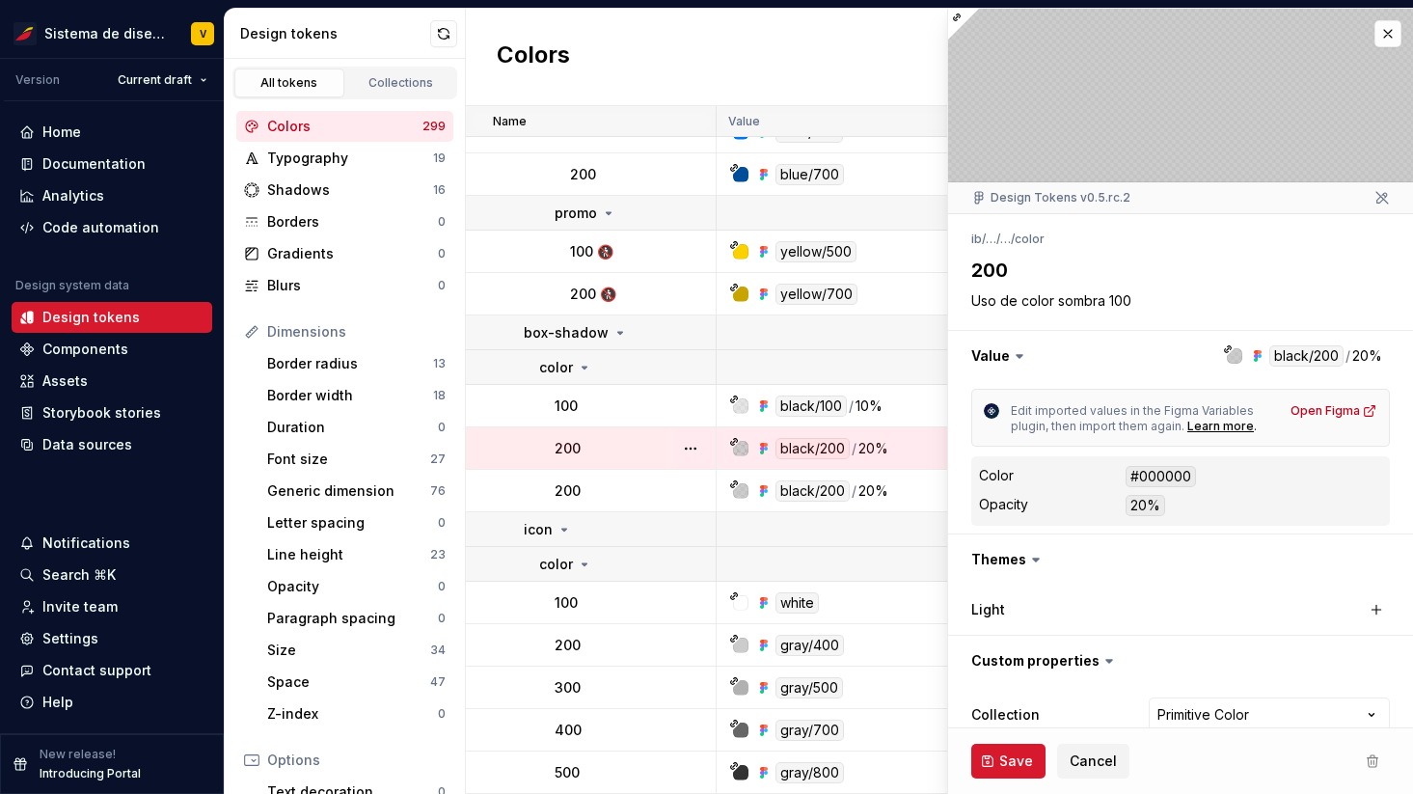
type textarea "*"
click at [1080, 763] on span "Cancel" at bounding box center [1093, 761] width 47 height 19
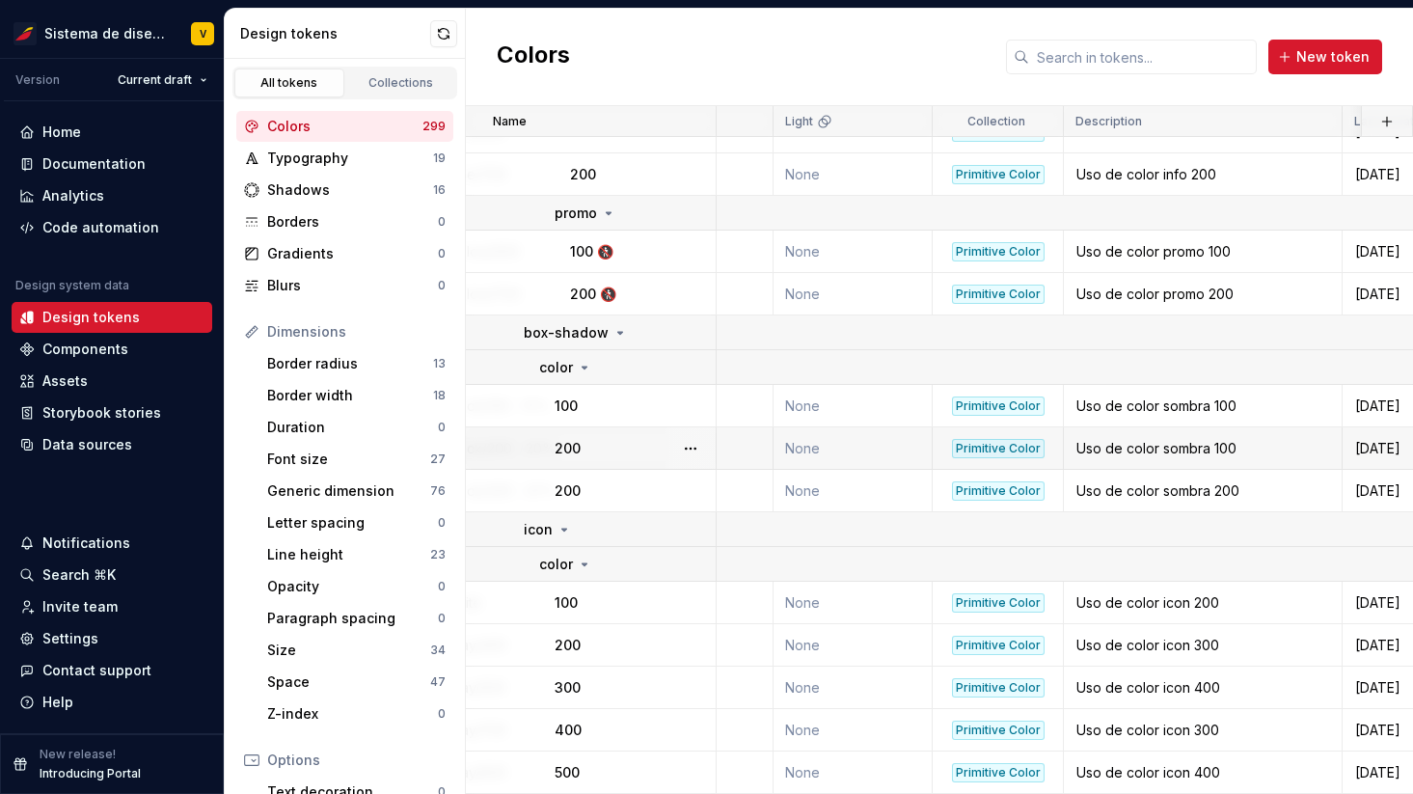
scroll to position [15667, 0]
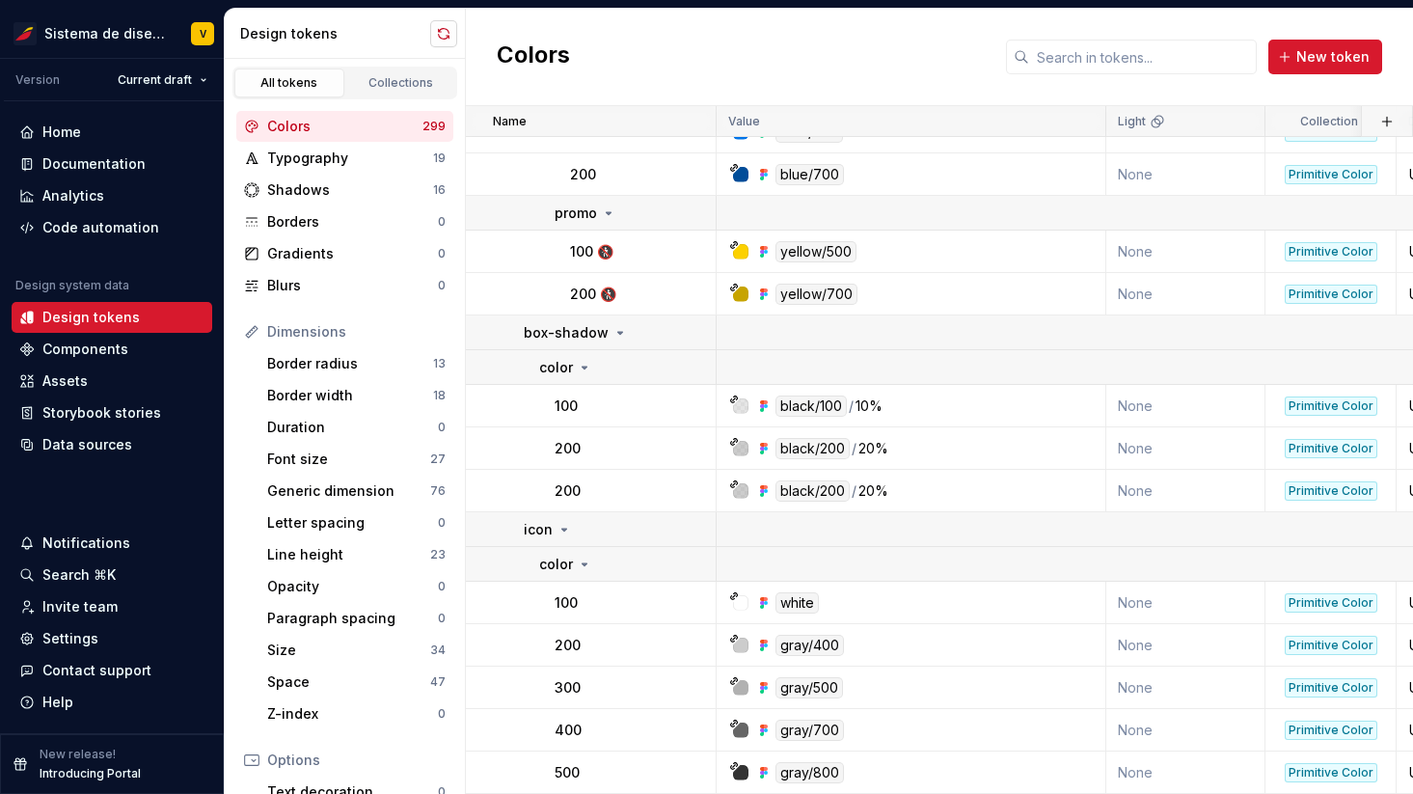
click at [440, 29] on button "button" at bounding box center [443, 33] width 27 height 27
click at [695, 490] on button "button" at bounding box center [690, 491] width 27 height 27
click at [688, 396] on html "Sistema de diseño Iberia V Version Current draft Home Documentation Analytics C…" at bounding box center [706, 397] width 1413 height 794
click at [689, 400] on button "button" at bounding box center [690, 406] width 27 height 27
click at [651, 429] on html "Sistema de diseño Iberia V Version Current draft Home Documentation Analytics C…" at bounding box center [706, 397] width 1413 height 794
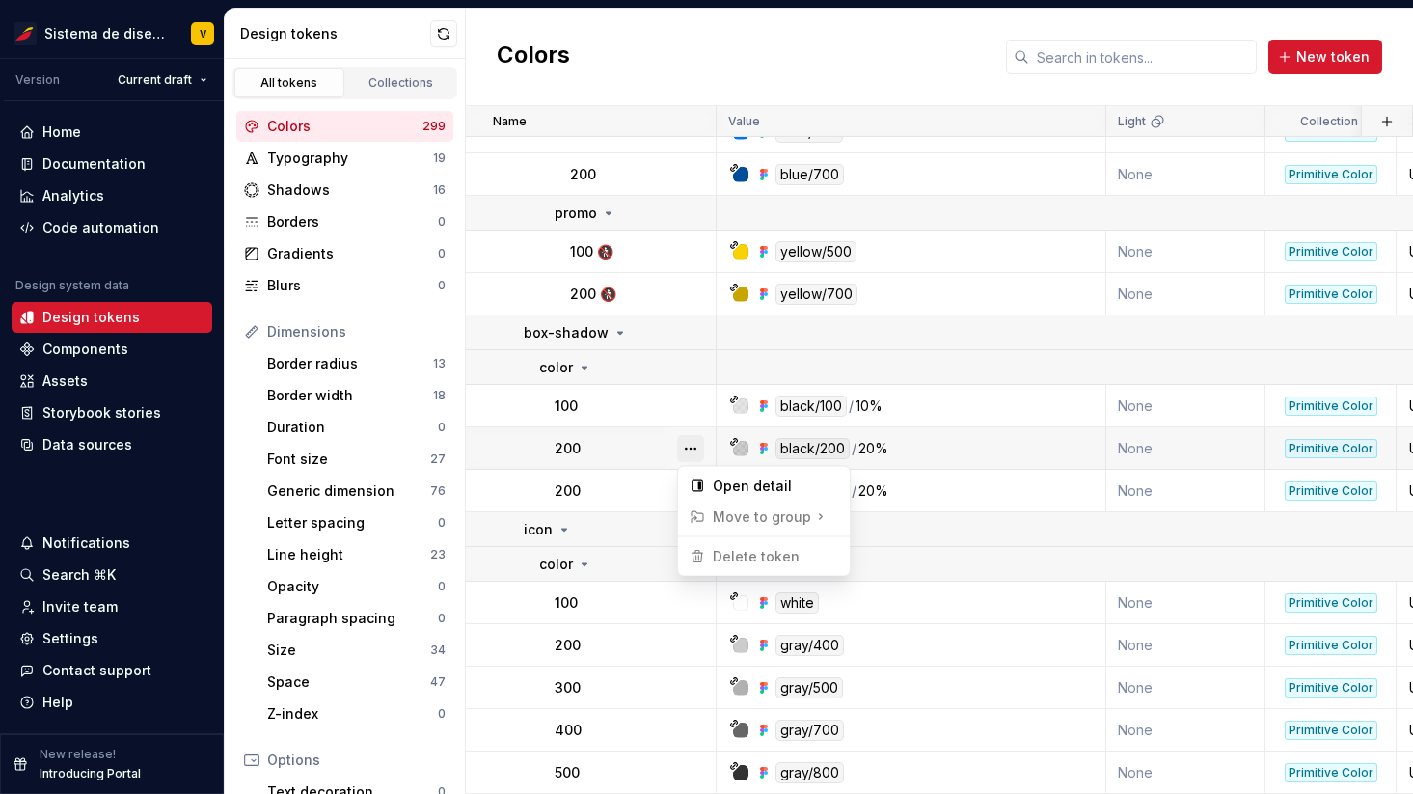
click at [686, 447] on button "button" at bounding box center [690, 448] width 27 height 27
click at [642, 453] on html "Sistema de diseño Iberia V Version Current draft Home Documentation Analytics C…" at bounding box center [706, 397] width 1413 height 794
click at [690, 446] on button "button" at bounding box center [690, 448] width 27 height 27
click at [537, 443] on html "Sistema de diseño Iberia V Version Current draft Home Documentation Analytics C…" at bounding box center [706, 397] width 1413 height 794
click at [686, 407] on button "button" at bounding box center [690, 406] width 27 height 27
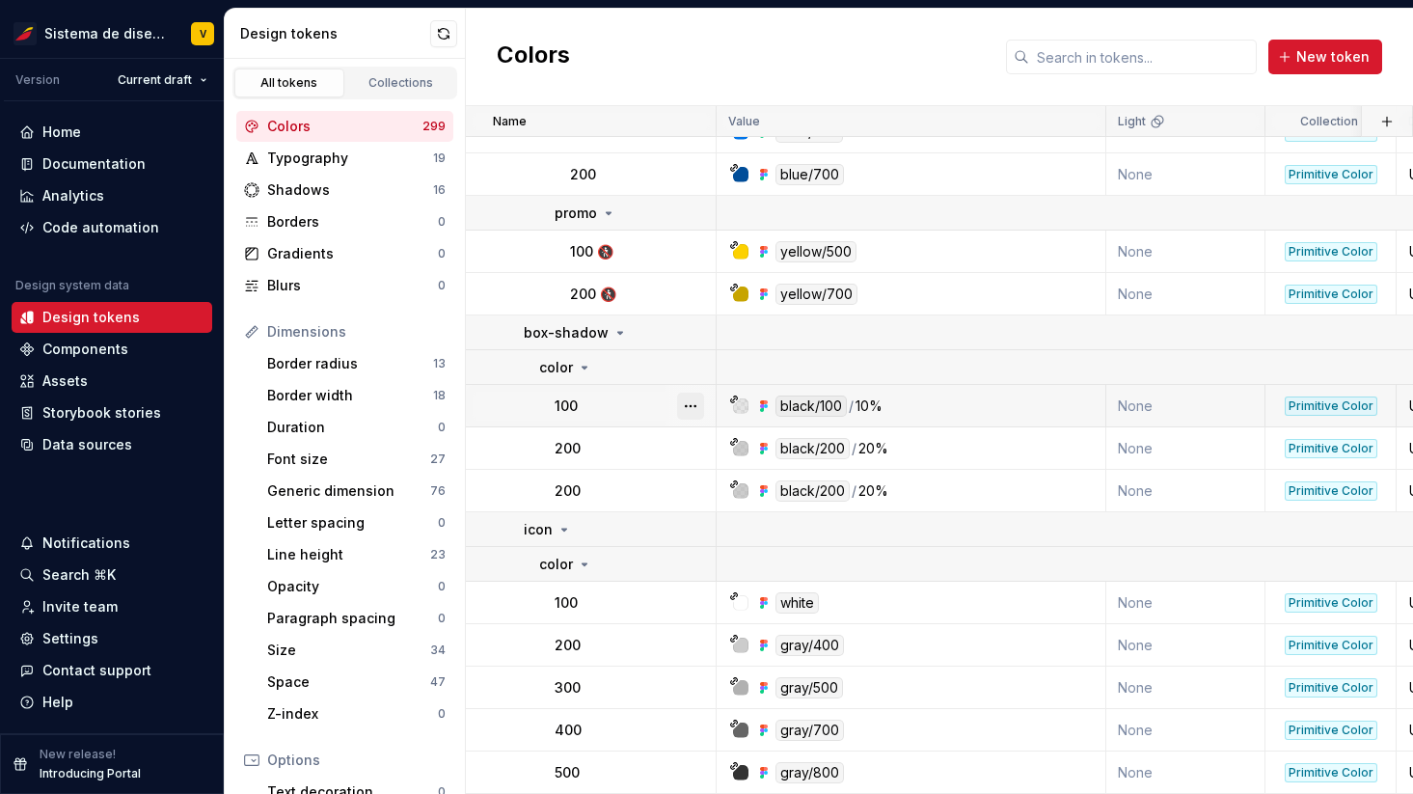
click at [686, 407] on button "button" at bounding box center [690, 406] width 27 height 27
click at [693, 443] on button "button" at bounding box center [690, 448] width 27 height 27
click at [639, 439] on html "Sistema de diseño Iberia V Version Current draft Home Documentation Analytics C…" at bounding box center [706, 397] width 1413 height 794
click at [696, 490] on button "button" at bounding box center [690, 491] width 27 height 27
click at [686, 452] on html "Sistema de diseño Iberia V Version Current draft Home Documentation Analytics C…" at bounding box center [706, 397] width 1413 height 794
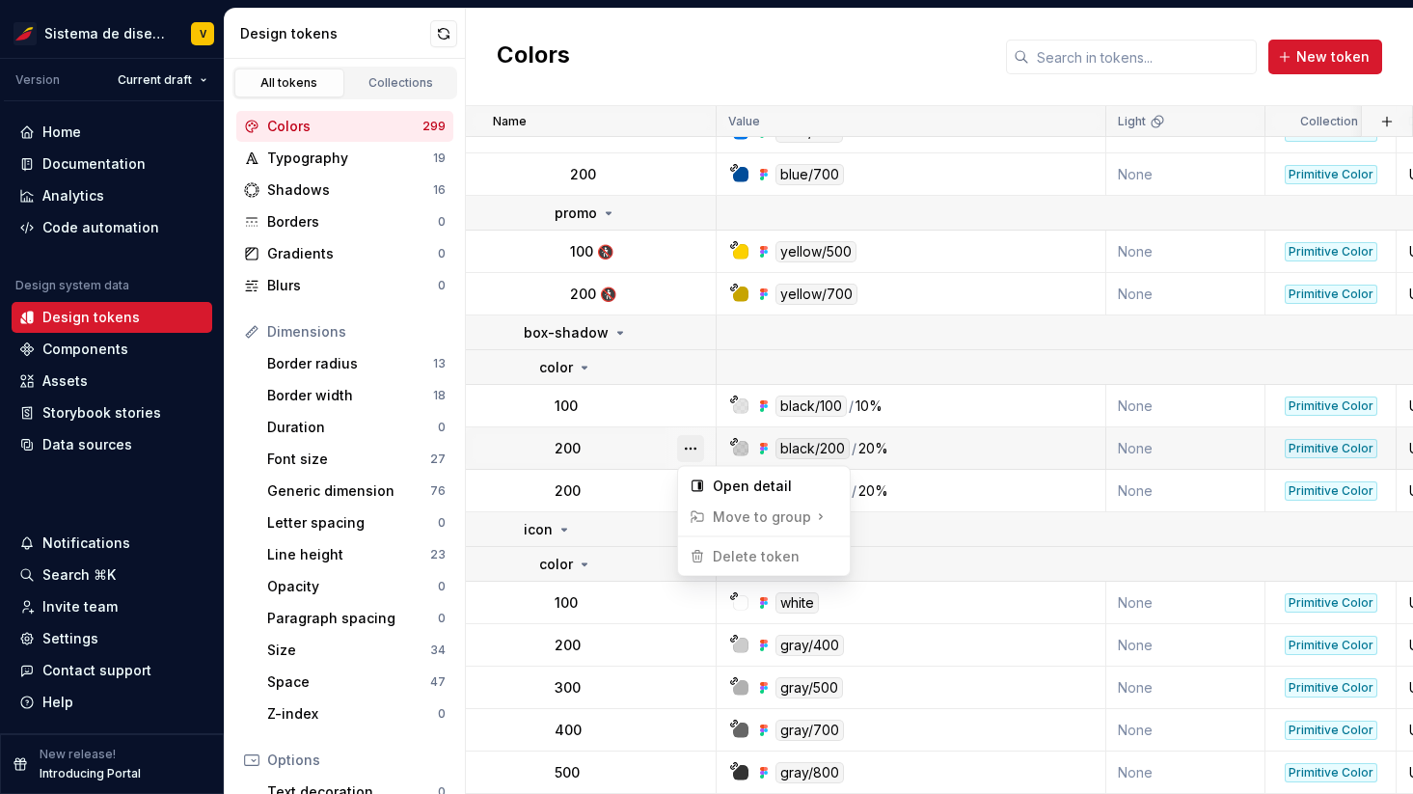
click at [686, 448] on button "button" at bounding box center [690, 448] width 27 height 27
